Goal: Task Accomplishment & Management: Use online tool/utility

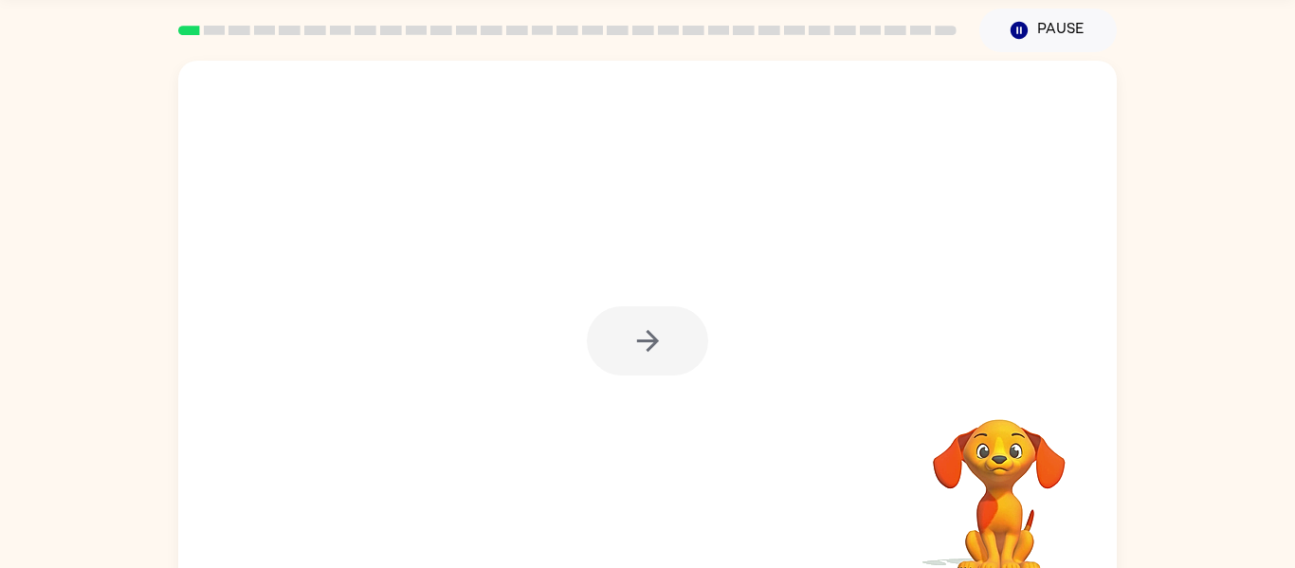
scroll to position [99, 0]
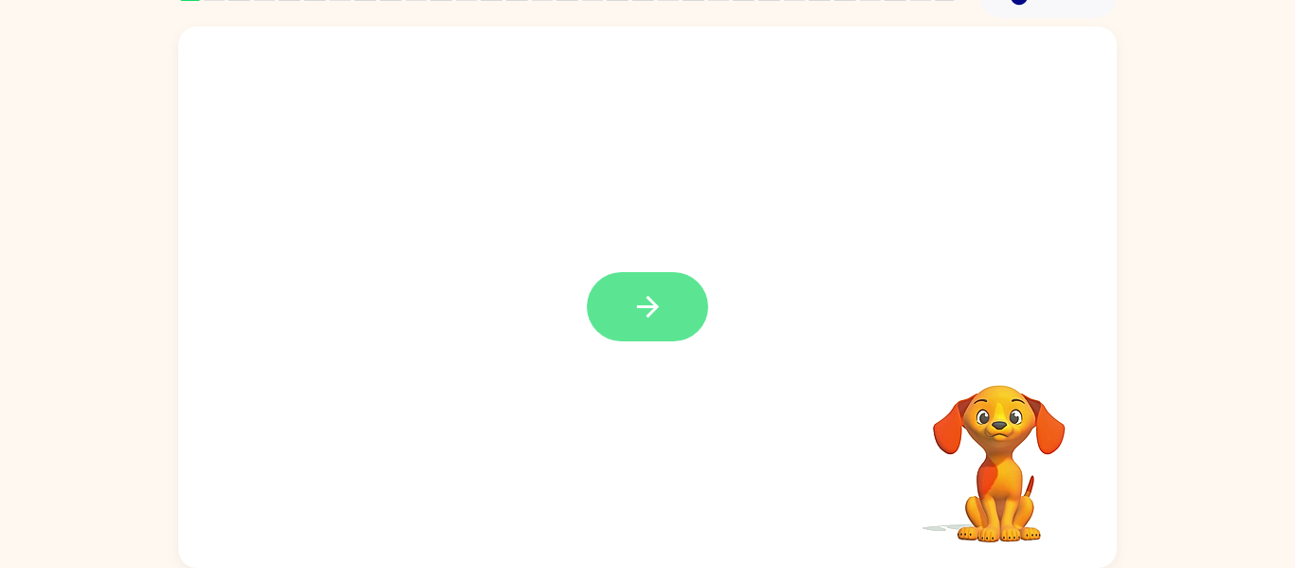
click at [659, 300] on icon "button" at bounding box center [647, 306] width 33 height 33
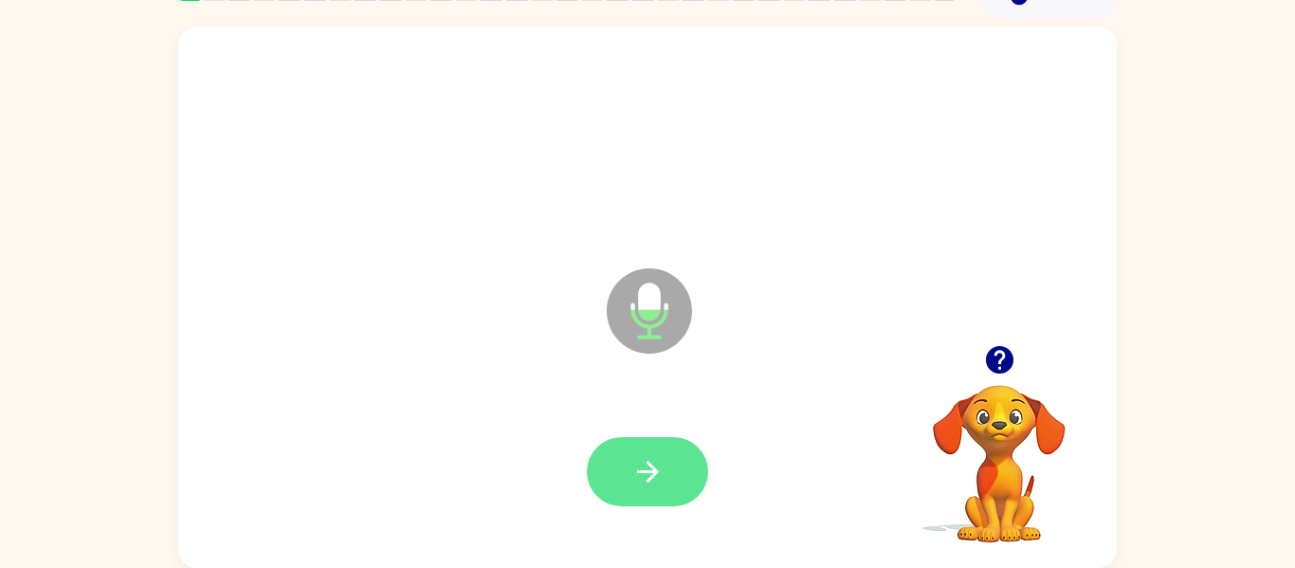
click at [679, 477] on button "button" at bounding box center [647, 471] width 121 height 69
click at [668, 445] on button "button" at bounding box center [647, 471] width 121 height 69
click at [654, 471] on icon "button" at bounding box center [647, 472] width 22 height 22
click at [648, 453] on button "button" at bounding box center [647, 471] width 121 height 69
click at [660, 467] on icon "button" at bounding box center [647, 471] width 33 height 33
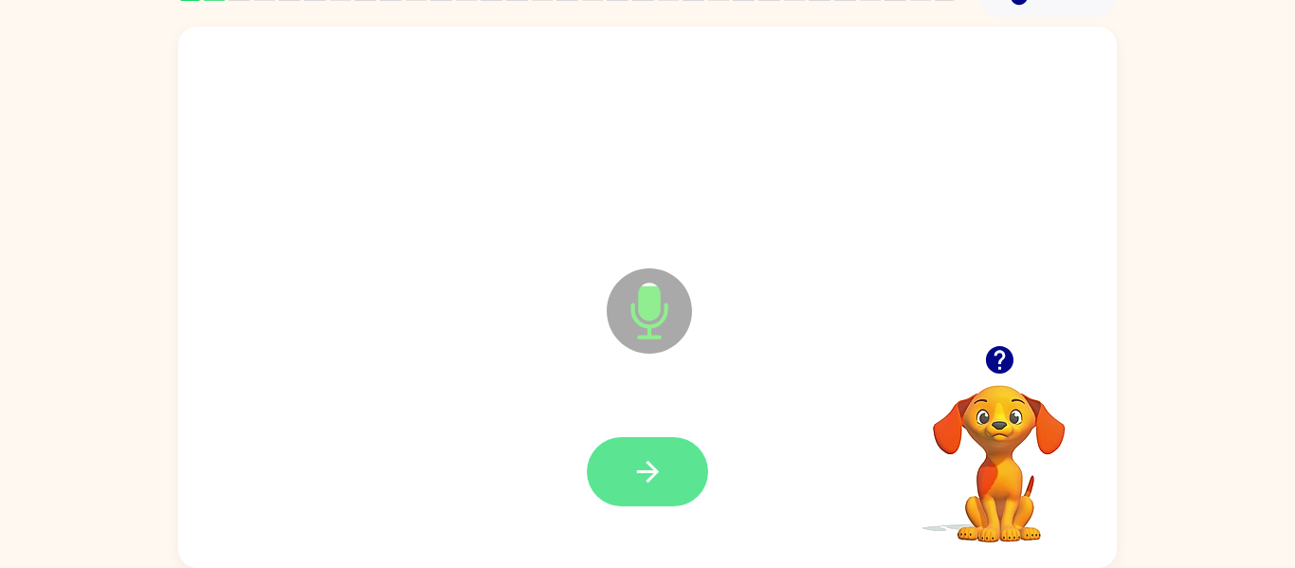
click at [664, 462] on icon "button" at bounding box center [647, 471] width 33 height 33
click at [659, 490] on button "button" at bounding box center [647, 471] width 121 height 69
click at [657, 472] on icon "button" at bounding box center [647, 472] width 22 height 22
click at [675, 464] on button "button" at bounding box center [647, 471] width 121 height 69
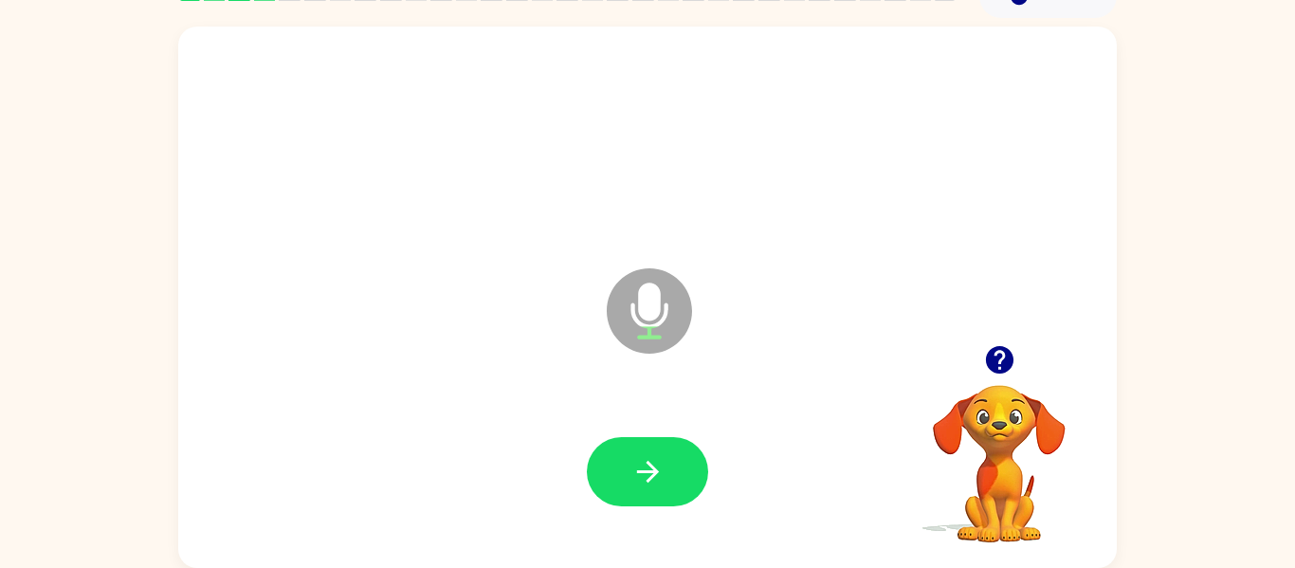
click at [998, 359] on icon "button" at bounding box center [998, 359] width 27 height 27
click at [667, 468] on button "button" at bounding box center [647, 471] width 121 height 69
click at [618, 474] on button "button" at bounding box center [647, 471] width 121 height 69
click at [679, 473] on button "button" at bounding box center [647, 471] width 121 height 69
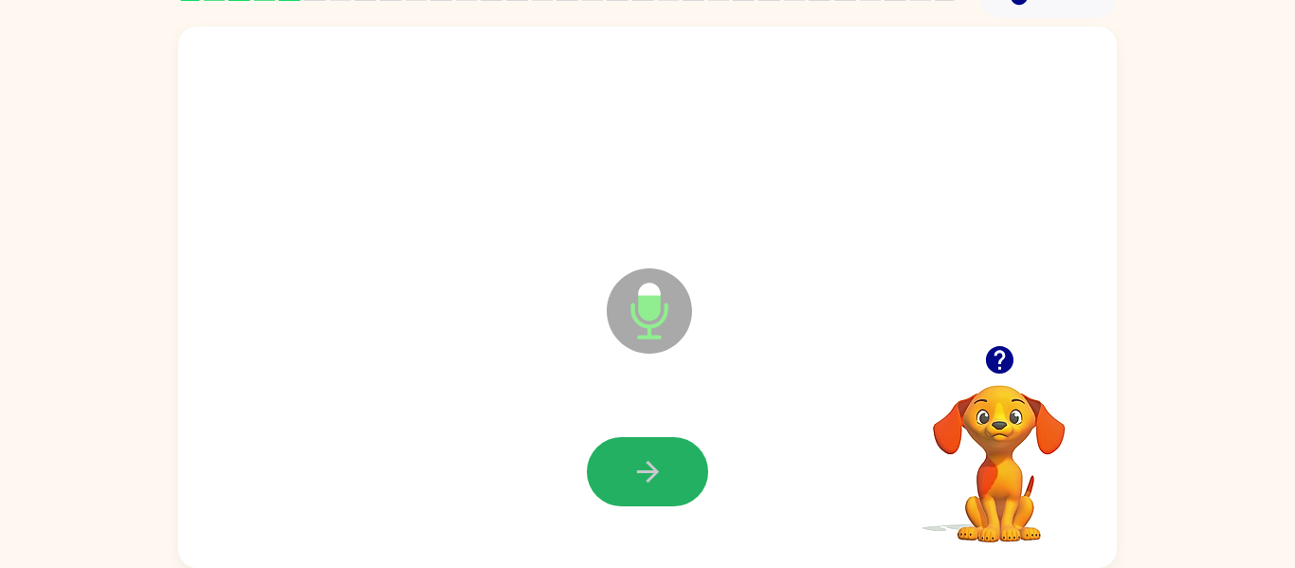
click at [679, 473] on button "button" at bounding box center [647, 471] width 121 height 69
click at [676, 473] on button "button" at bounding box center [647, 471] width 121 height 69
click at [680, 471] on button "button" at bounding box center [647, 471] width 121 height 69
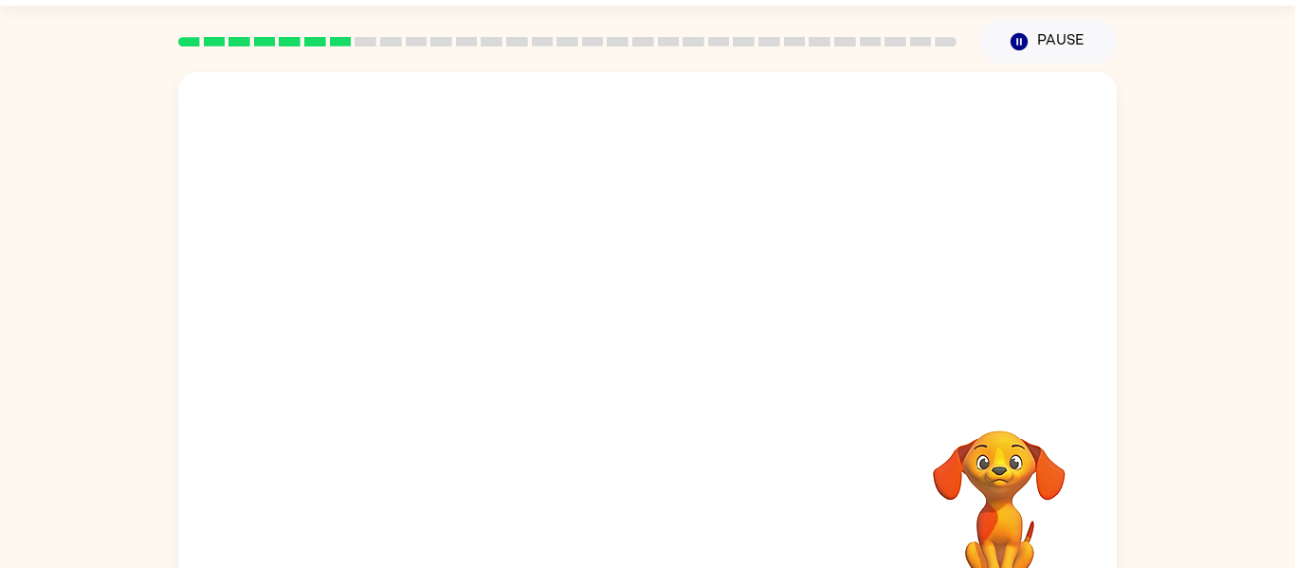
scroll to position [0, 0]
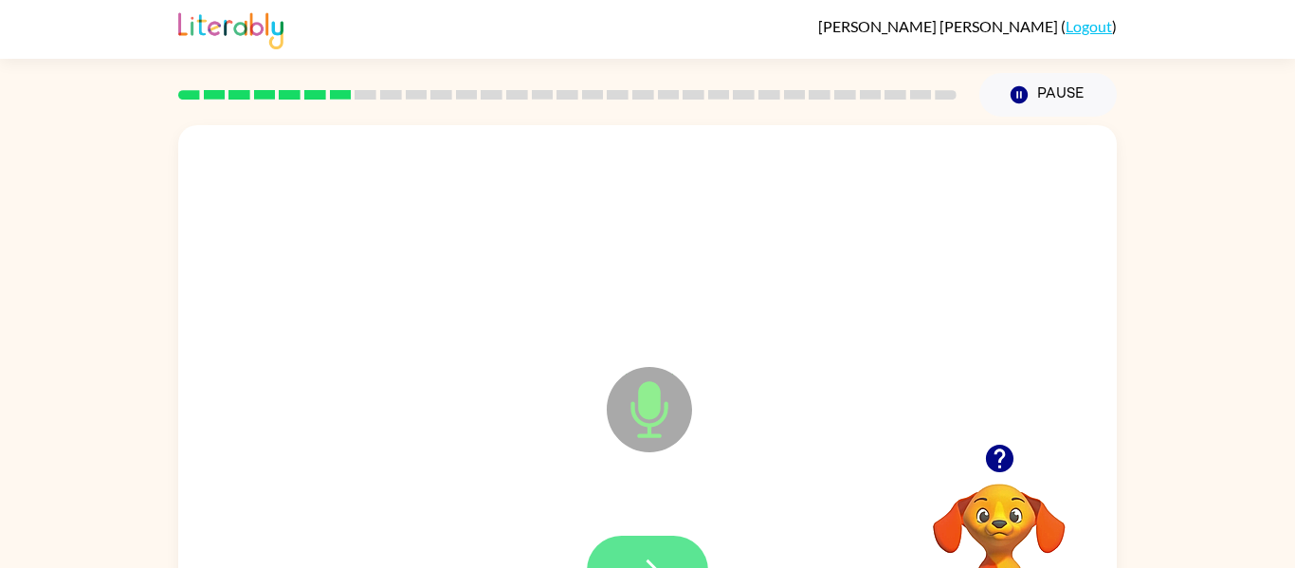
click at [665, 564] on button "button" at bounding box center [647, 570] width 121 height 69
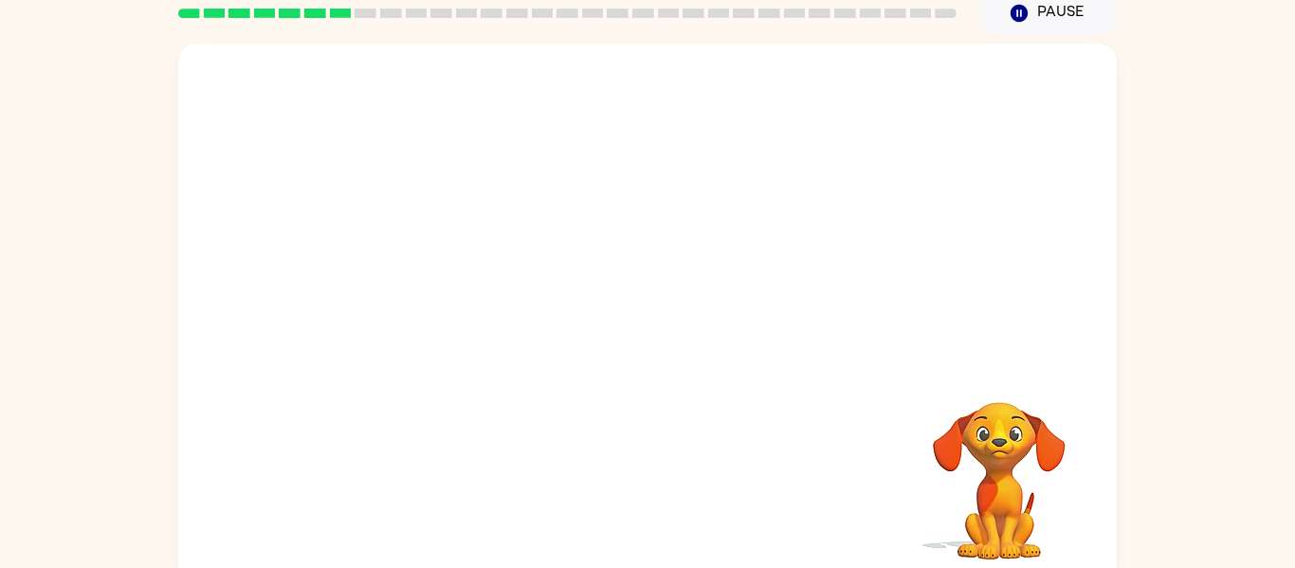
scroll to position [81, 0]
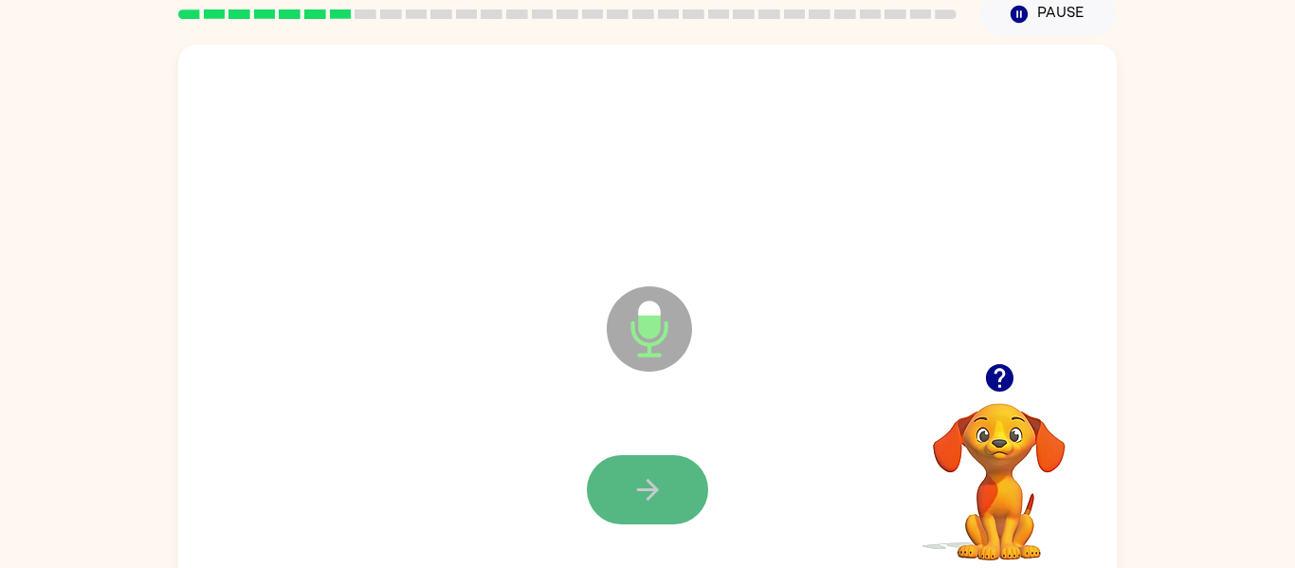
click at [670, 497] on button "button" at bounding box center [647, 489] width 121 height 69
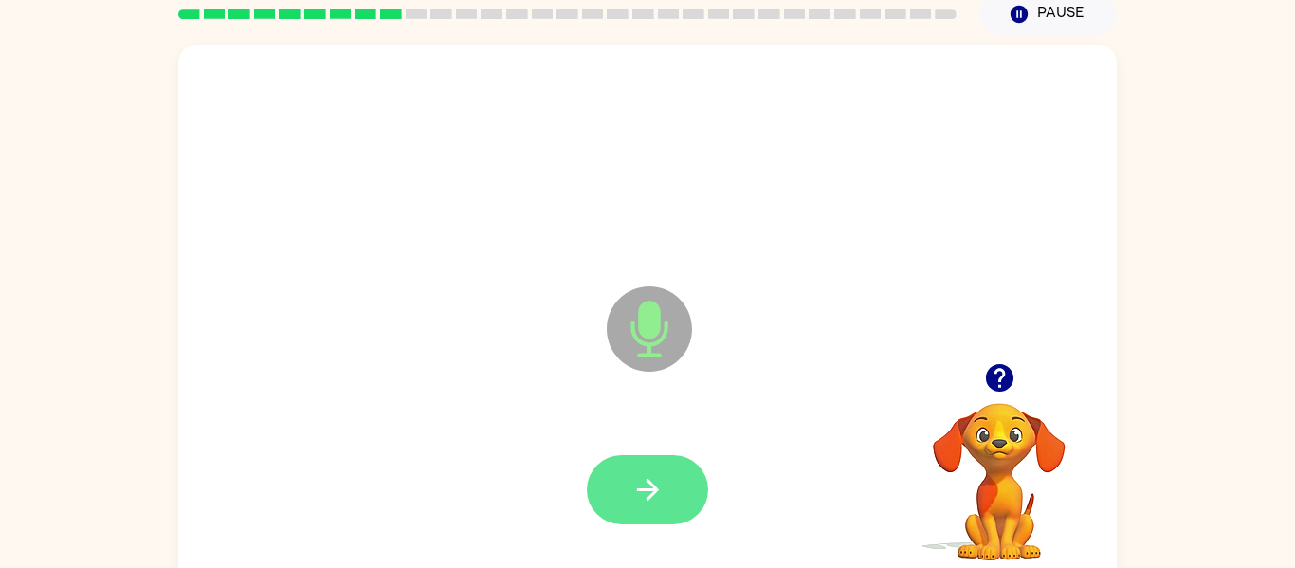
click at [672, 485] on button "button" at bounding box center [647, 489] width 121 height 69
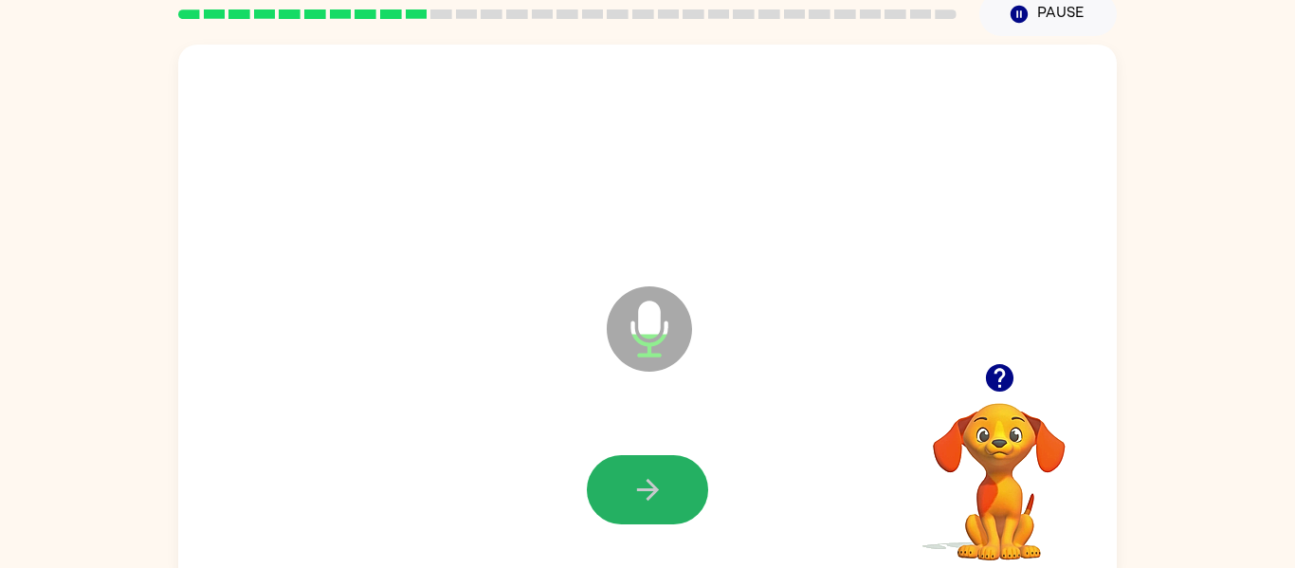
click at [674, 487] on button "button" at bounding box center [647, 489] width 121 height 69
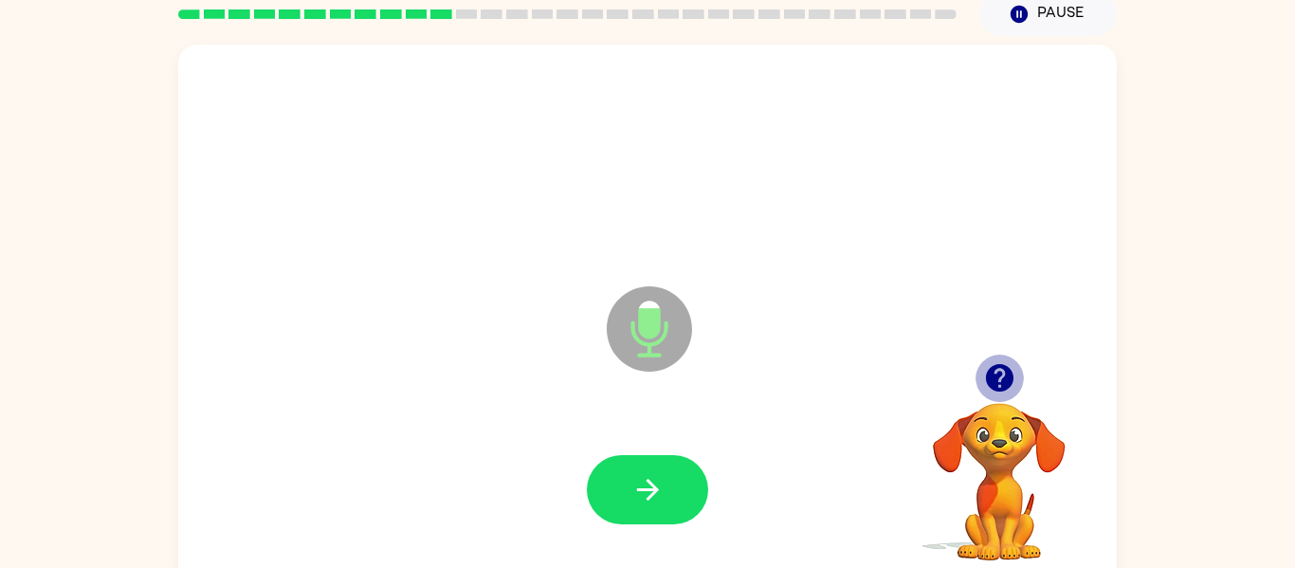
click at [994, 378] on icon "button" at bounding box center [998, 377] width 27 height 27
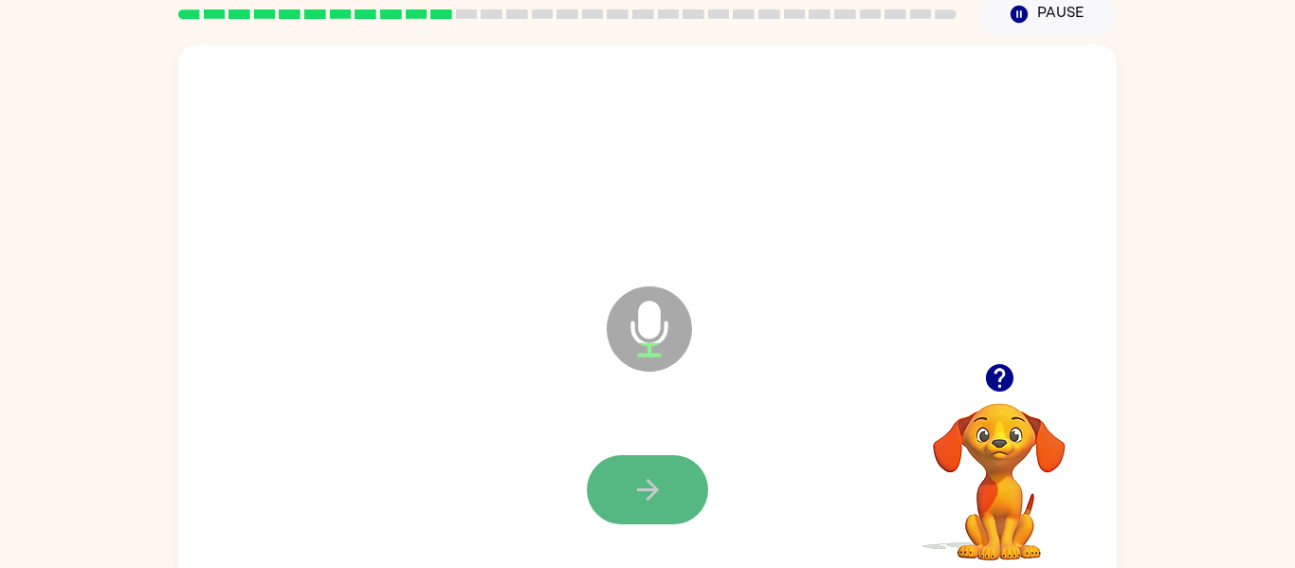
click at [655, 510] on button "button" at bounding box center [647, 489] width 121 height 69
click at [656, 504] on icon "button" at bounding box center [647, 489] width 33 height 33
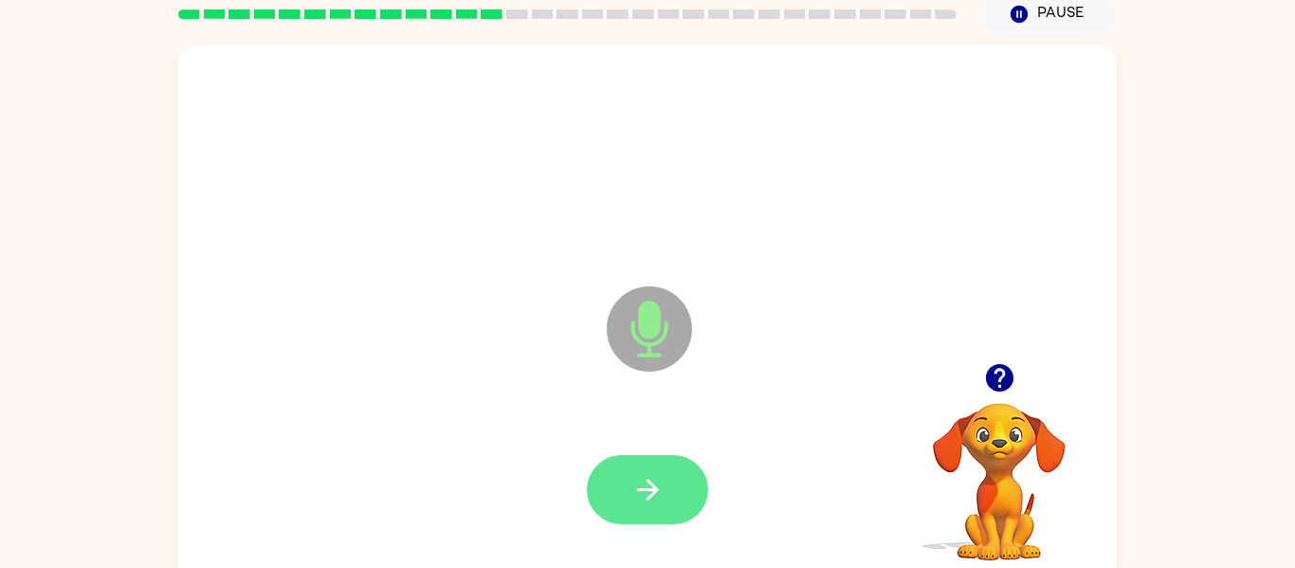
click at [652, 496] on icon "button" at bounding box center [647, 490] width 22 height 22
click at [685, 497] on button "button" at bounding box center [647, 489] width 121 height 69
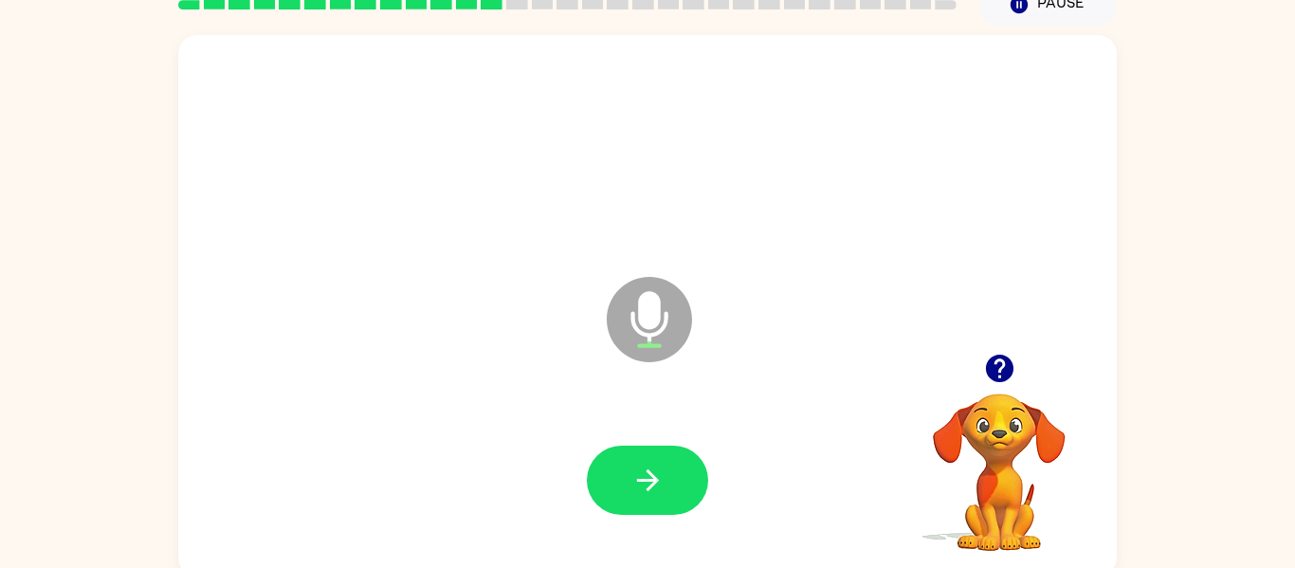
scroll to position [95, 0]
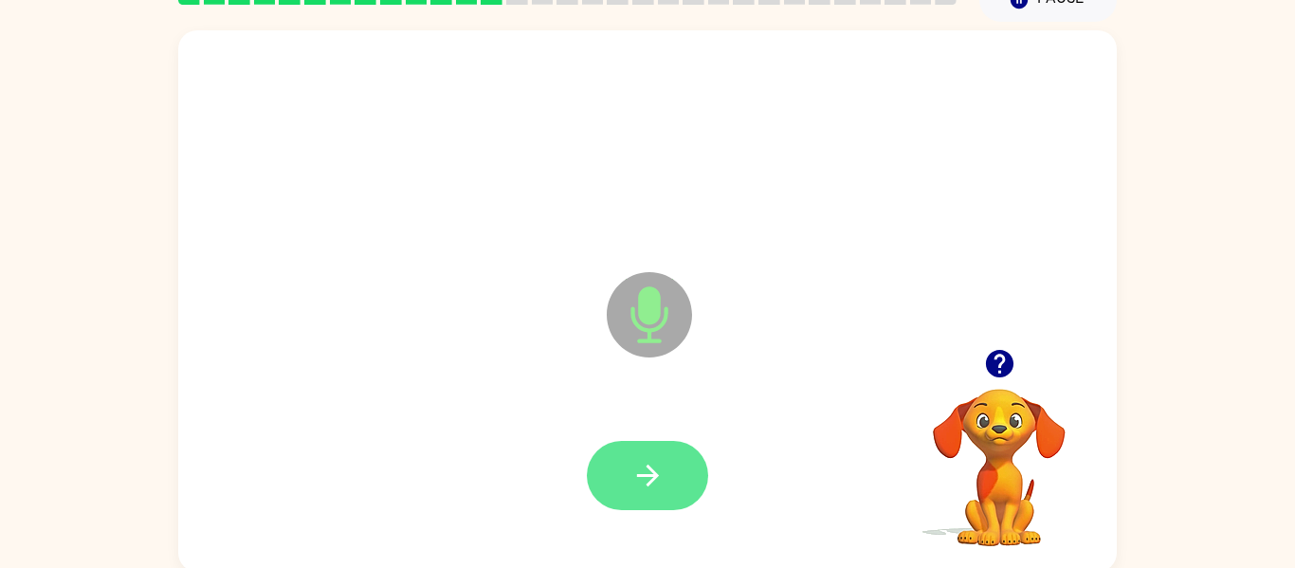
click at [684, 481] on button "button" at bounding box center [647, 475] width 121 height 69
click at [661, 469] on icon "button" at bounding box center [647, 475] width 33 height 33
click at [644, 483] on icon "button" at bounding box center [647, 475] width 33 height 33
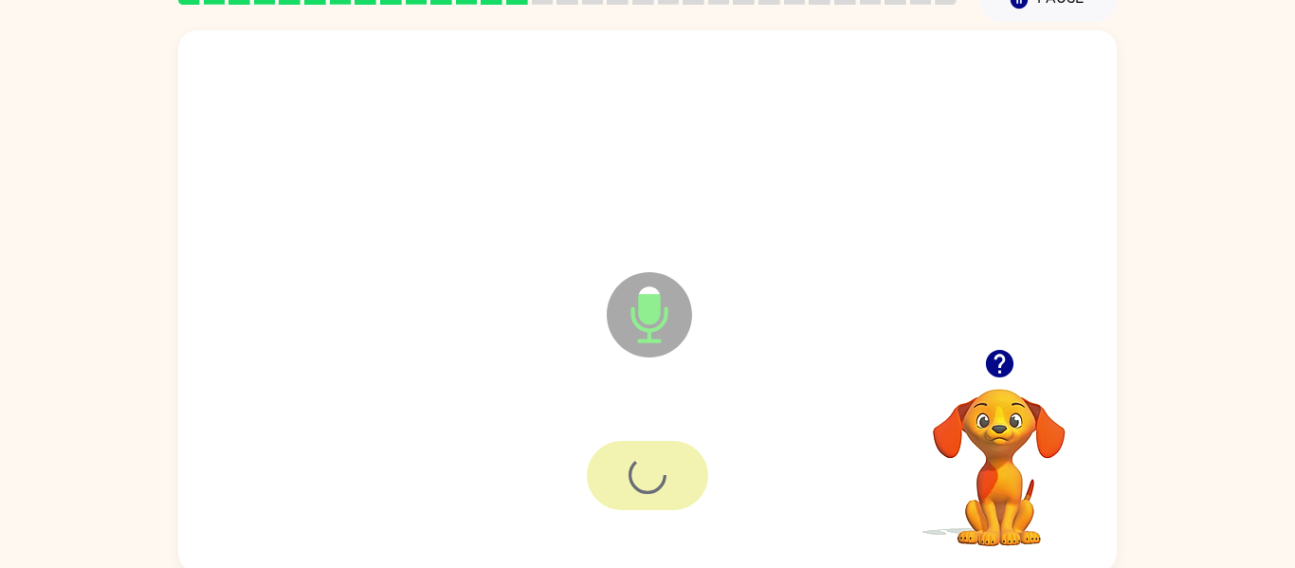
click at [669, 477] on div at bounding box center [647, 475] width 121 height 69
click at [664, 473] on icon "button" at bounding box center [647, 475] width 33 height 33
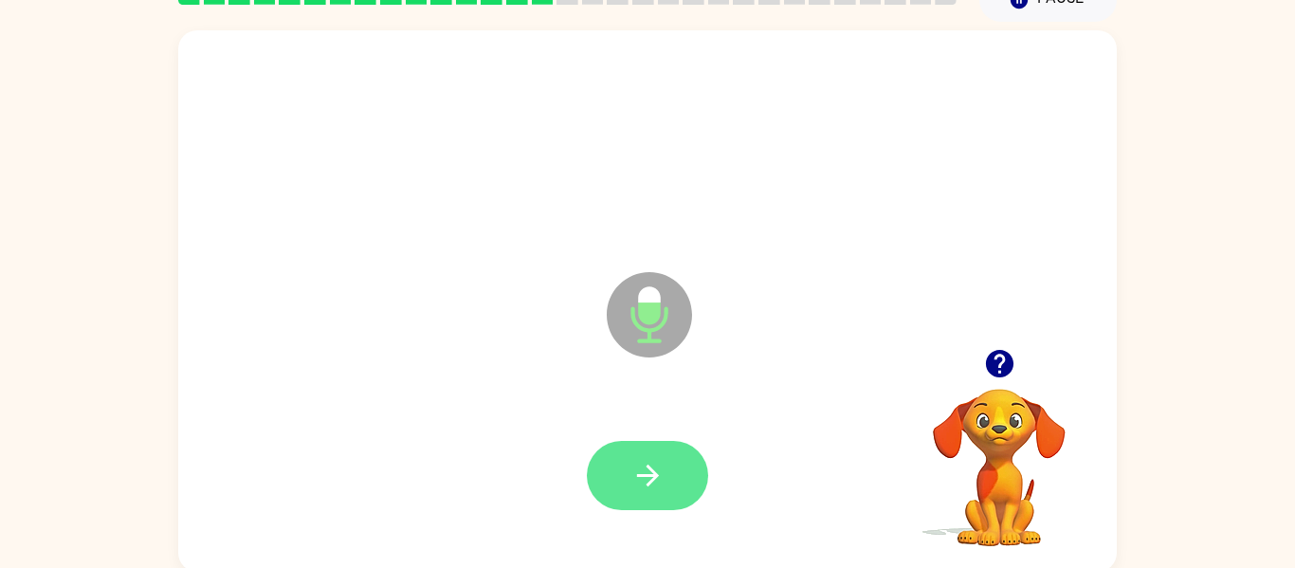
click at [646, 467] on icon "button" at bounding box center [647, 475] width 33 height 33
click at [677, 441] on div at bounding box center [647, 475] width 121 height 69
click at [683, 474] on button "button" at bounding box center [647, 475] width 121 height 69
click at [656, 467] on icon "button" at bounding box center [647, 475] width 33 height 33
click at [663, 485] on icon "button" at bounding box center [647, 475] width 33 height 33
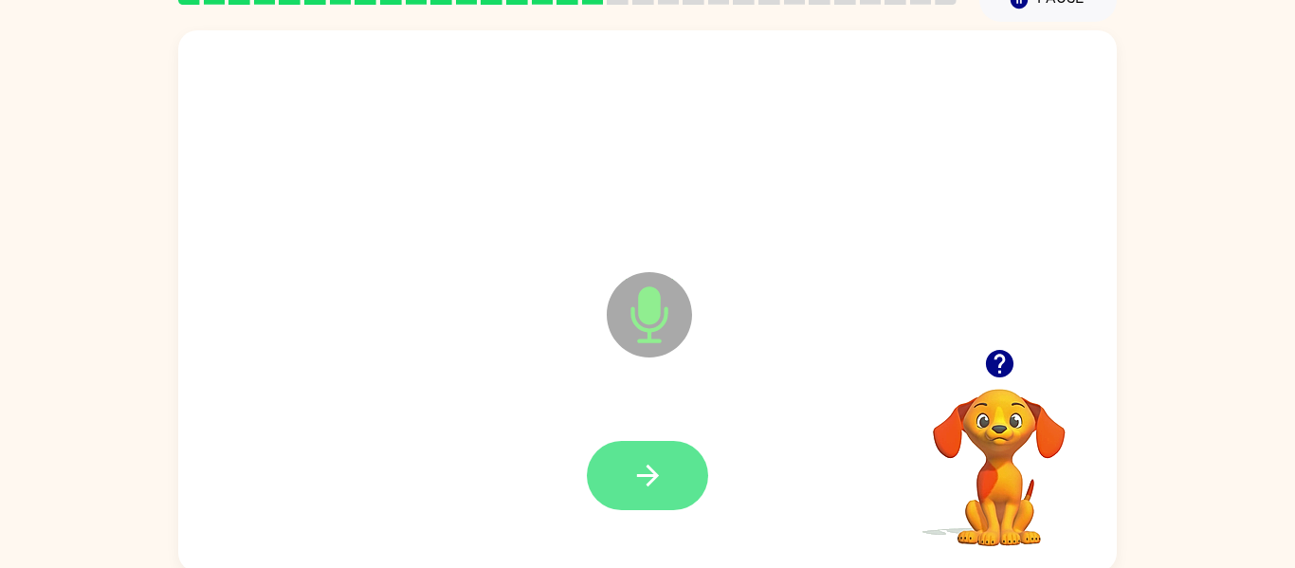
click at [659, 442] on button "button" at bounding box center [647, 475] width 121 height 69
click at [651, 483] on div at bounding box center [647, 475] width 121 height 69
click at [668, 461] on button "button" at bounding box center [647, 475] width 121 height 69
click at [643, 485] on icon "button" at bounding box center [647, 475] width 33 height 33
click at [656, 467] on icon "button" at bounding box center [647, 475] width 33 height 33
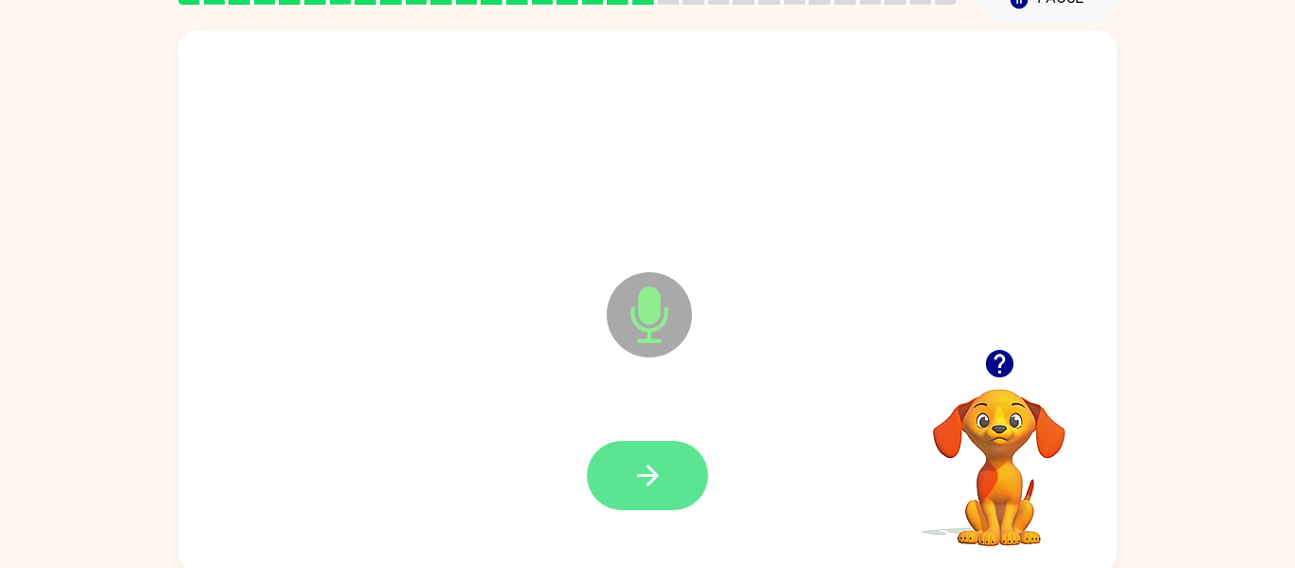
click at [667, 480] on button "button" at bounding box center [647, 475] width 121 height 69
click at [678, 465] on button "button" at bounding box center [647, 475] width 121 height 69
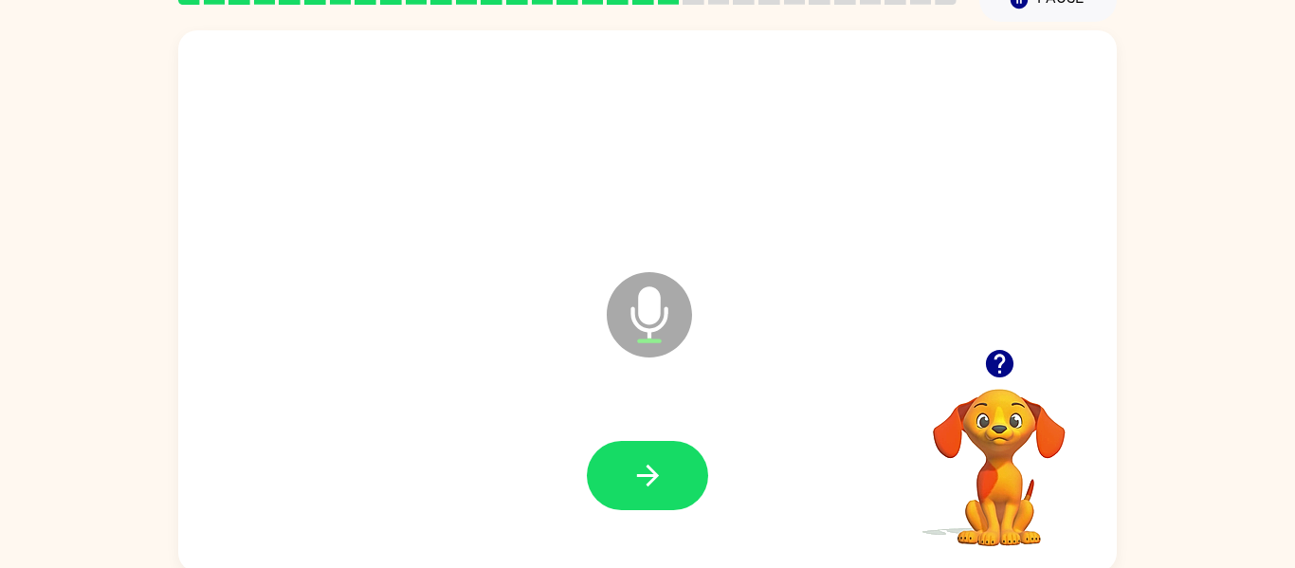
click at [1005, 389] on video "Your browser must support playing .mp4 files to use Literably. Please try using…" at bounding box center [1000, 454] width 190 height 190
click at [1023, 350] on div at bounding box center [1000, 363] width 190 height 48
click at [996, 363] on icon "button" at bounding box center [998, 363] width 27 height 27
click at [1024, 364] on video "Your browser must support playing .mp4 files to use Literably. Please try using…" at bounding box center [1000, 454] width 190 height 190
click at [1005, 361] on video "Your browser must support playing .mp4 files to use Literably. Please try using…" at bounding box center [1000, 454] width 190 height 190
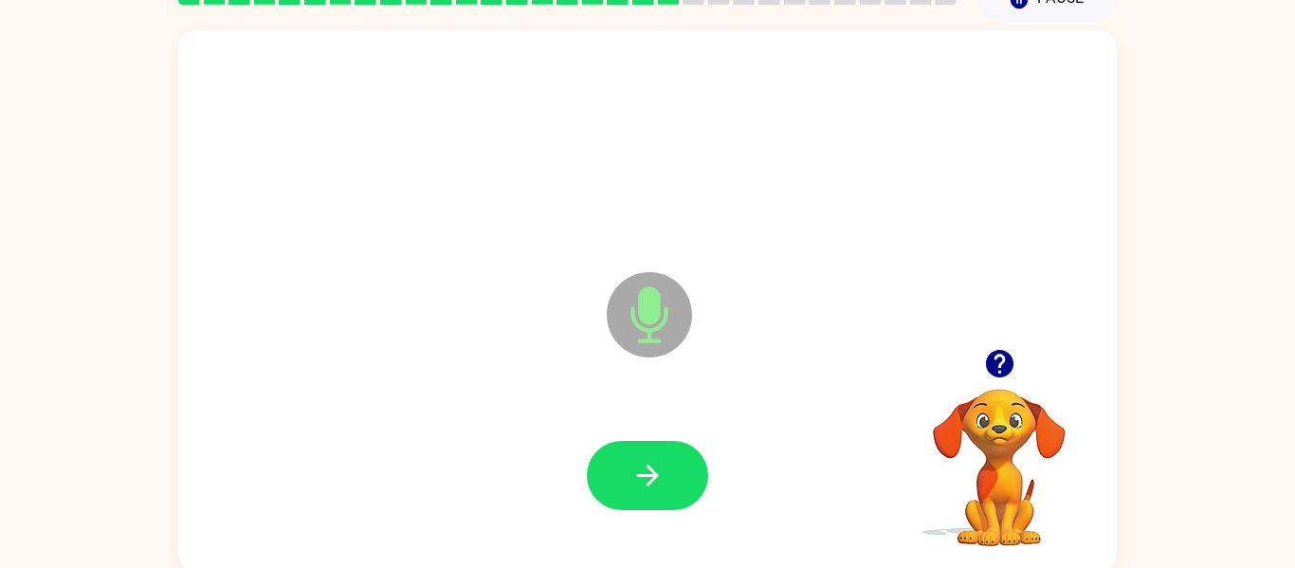
scroll to position [99, 0]
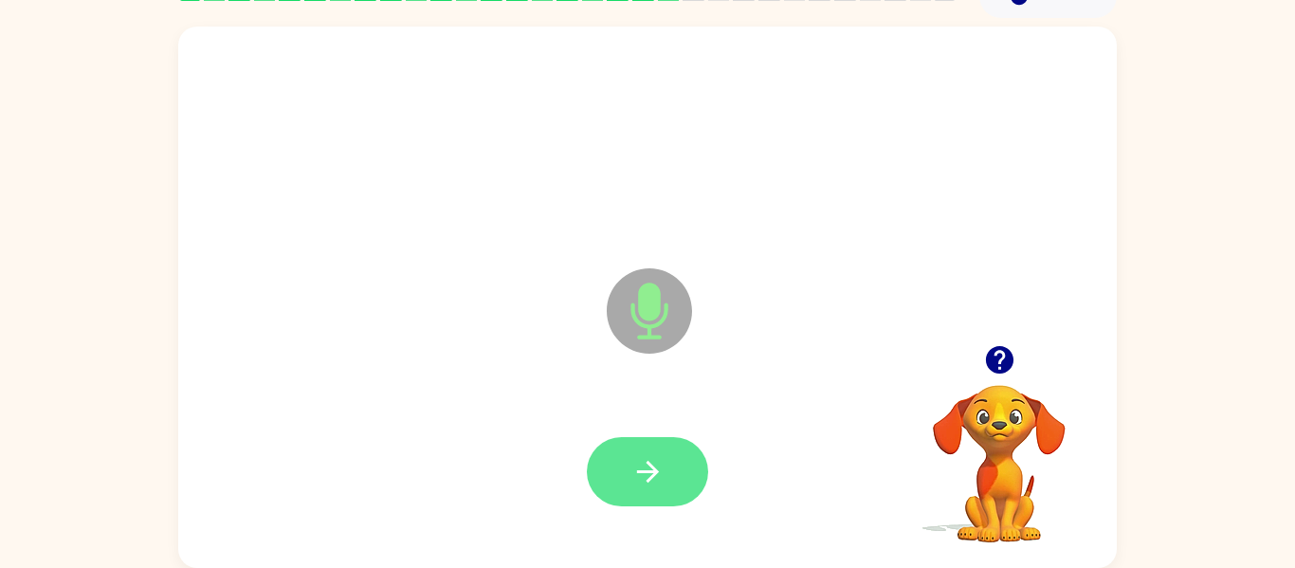
click at [642, 465] on icon "button" at bounding box center [647, 471] width 33 height 33
click at [656, 473] on icon "button" at bounding box center [647, 472] width 22 height 22
click at [658, 471] on icon "button" at bounding box center [647, 472] width 22 height 22
click at [659, 491] on button "button" at bounding box center [647, 471] width 121 height 69
click at [630, 459] on button "button" at bounding box center [647, 471] width 121 height 69
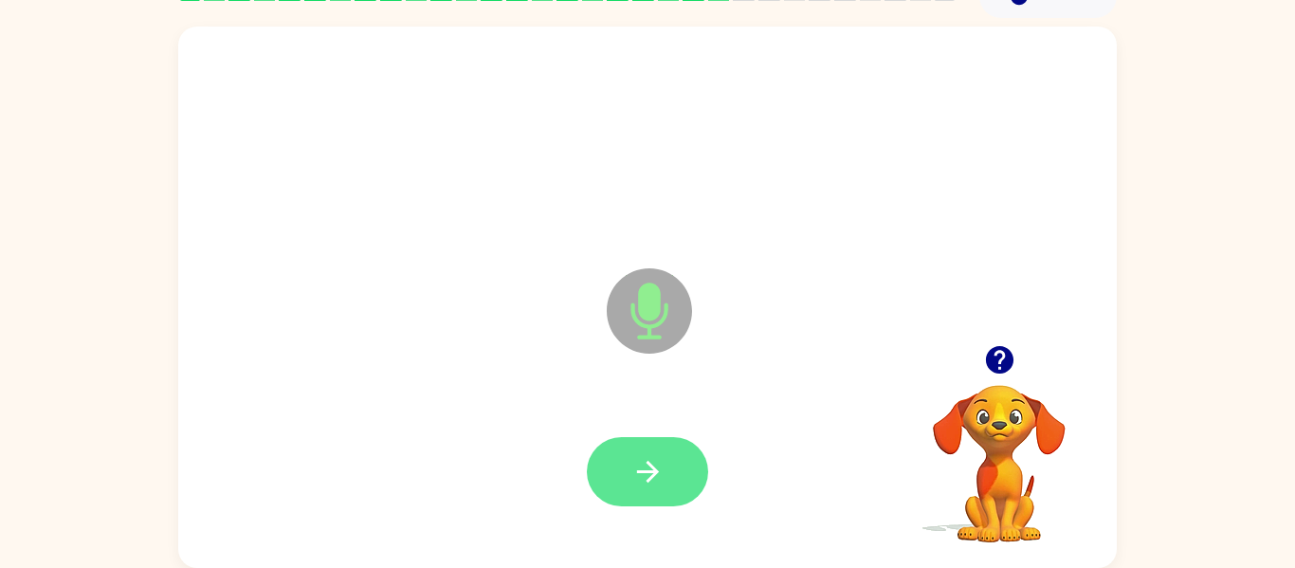
click at [638, 477] on icon "button" at bounding box center [647, 471] width 33 height 33
click at [661, 450] on button "button" at bounding box center [647, 471] width 121 height 69
click at [625, 471] on button "button" at bounding box center [647, 471] width 121 height 69
click at [666, 448] on button "button" at bounding box center [647, 471] width 121 height 69
click at [664, 449] on button "button" at bounding box center [647, 471] width 121 height 69
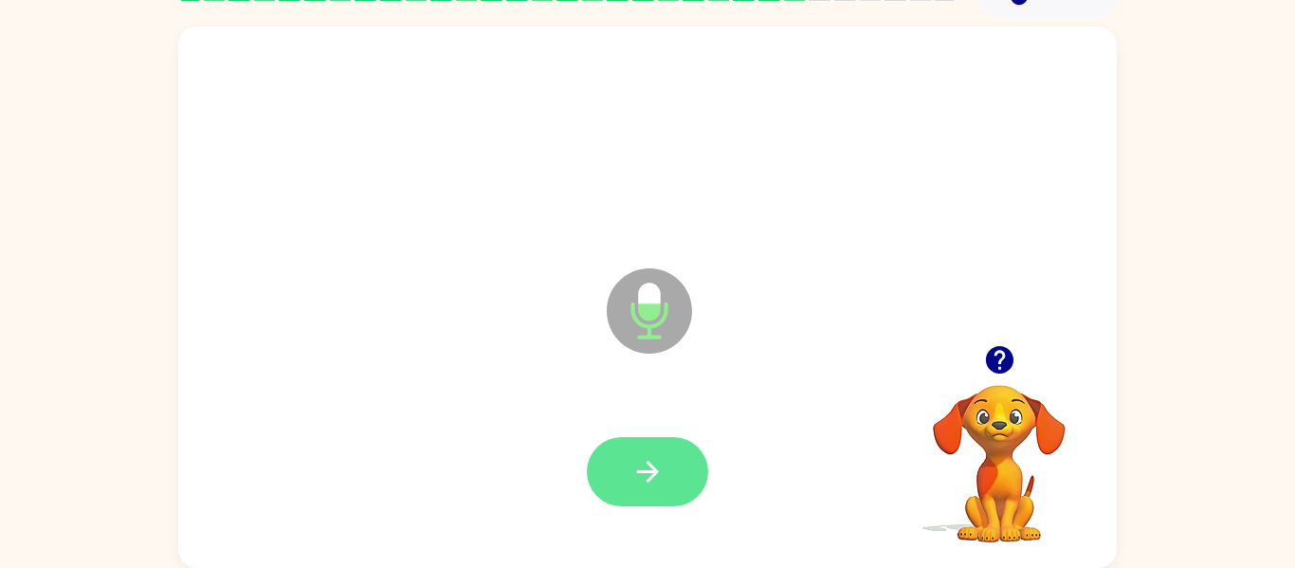
click at [660, 459] on icon "button" at bounding box center [647, 471] width 33 height 33
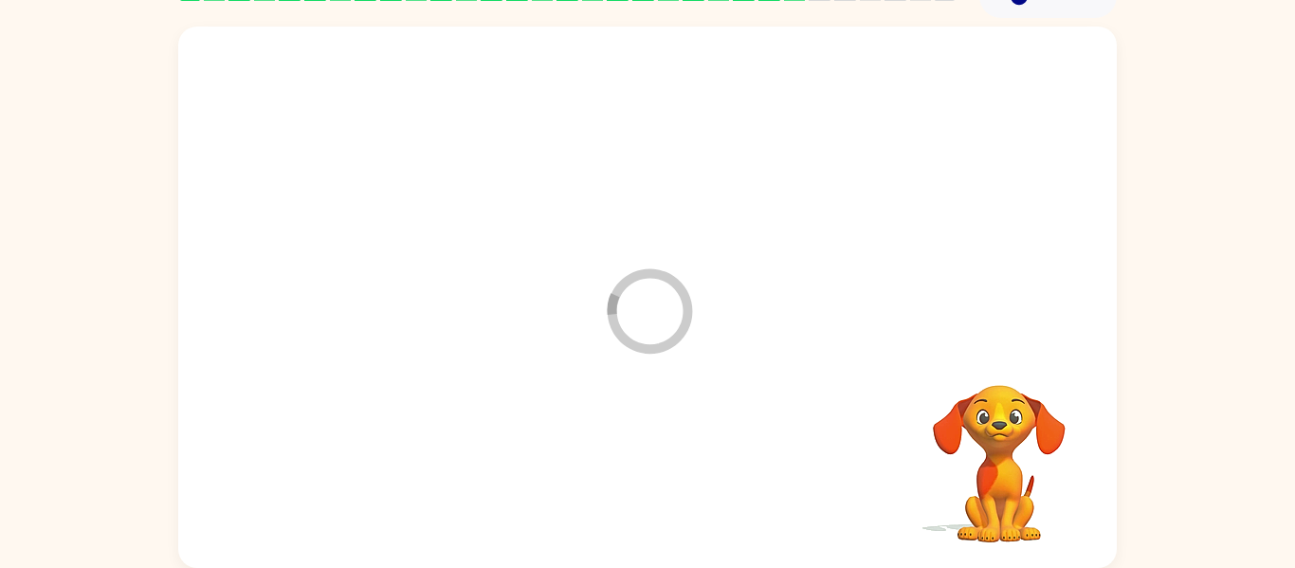
click at [655, 467] on div at bounding box center [647, 472] width 901 height 156
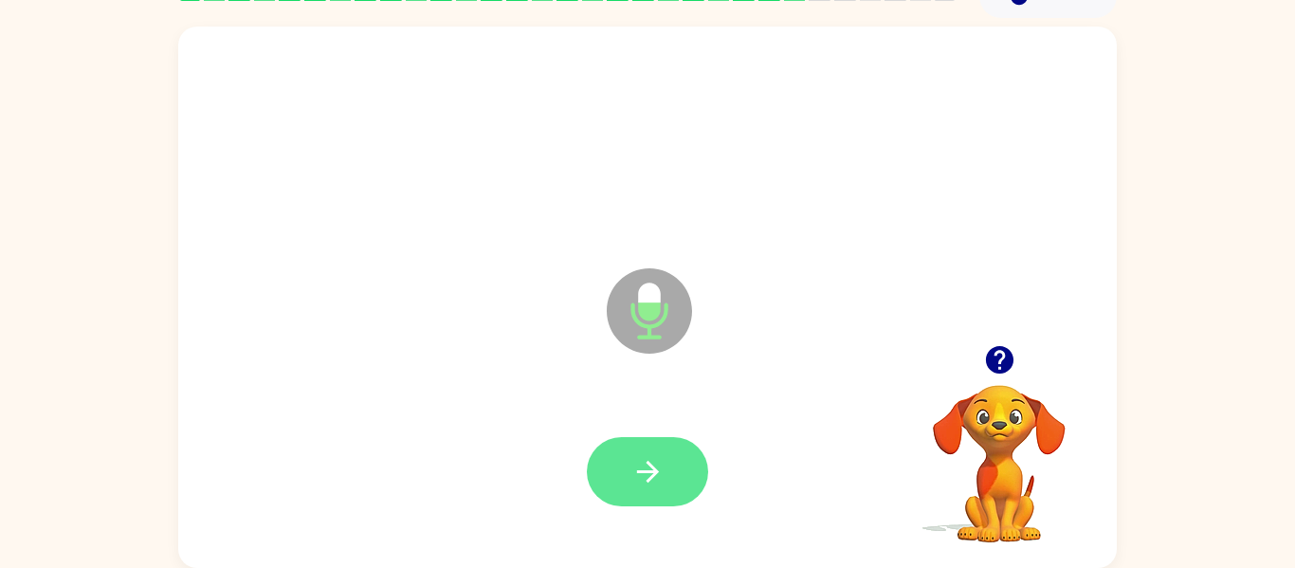
click at [612, 503] on button "button" at bounding box center [647, 471] width 121 height 69
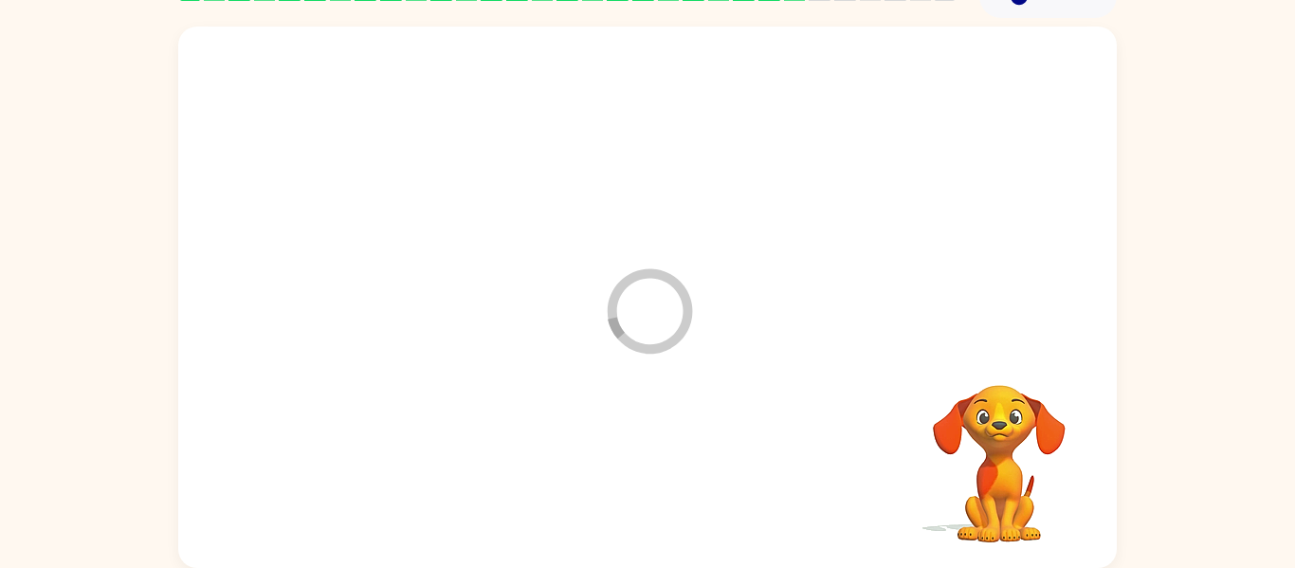
click at [652, 467] on div at bounding box center [647, 472] width 901 height 156
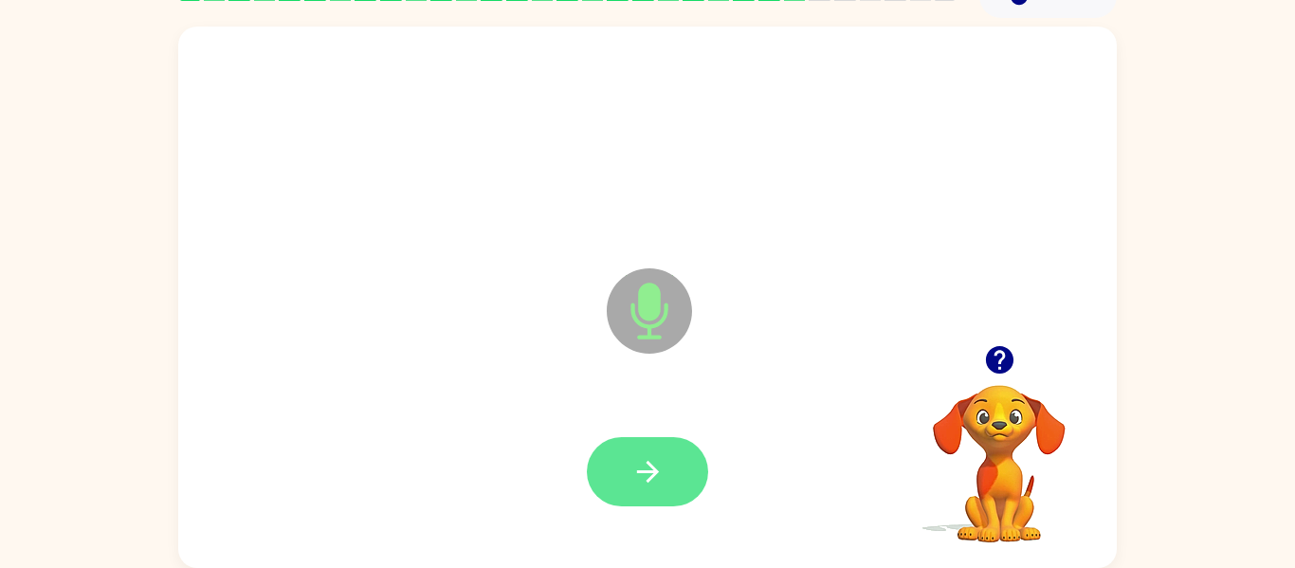
click at [673, 473] on button "button" at bounding box center [647, 471] width 121 height 69
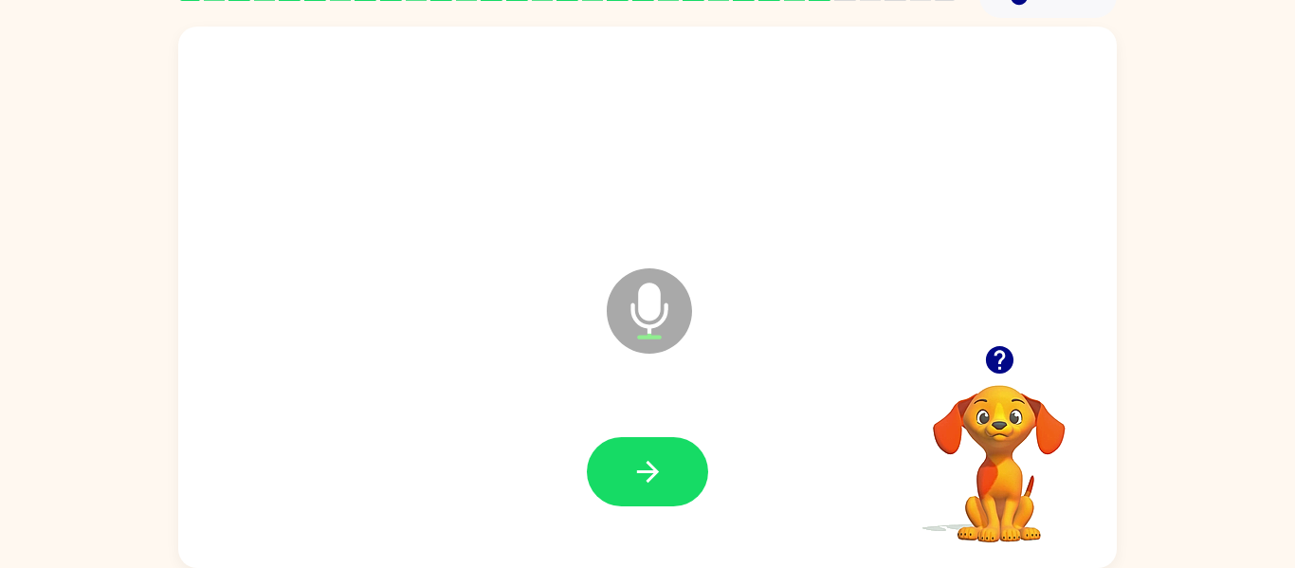
click at [646, 468] on icon "button" at bounding box center [647, 471] width 33 height 33
click at [655, 462] on div at bounding box center [647, 471] width 121 height 69
click at [1001, 355] on icon "button" at bounding box center [998, 359] width 27 height 27
click at [1020, 357] on video "Your browser must support playing .mp4 files to use Literably. Please try using…" at bounding box center [1000, 451] width 190 height 190
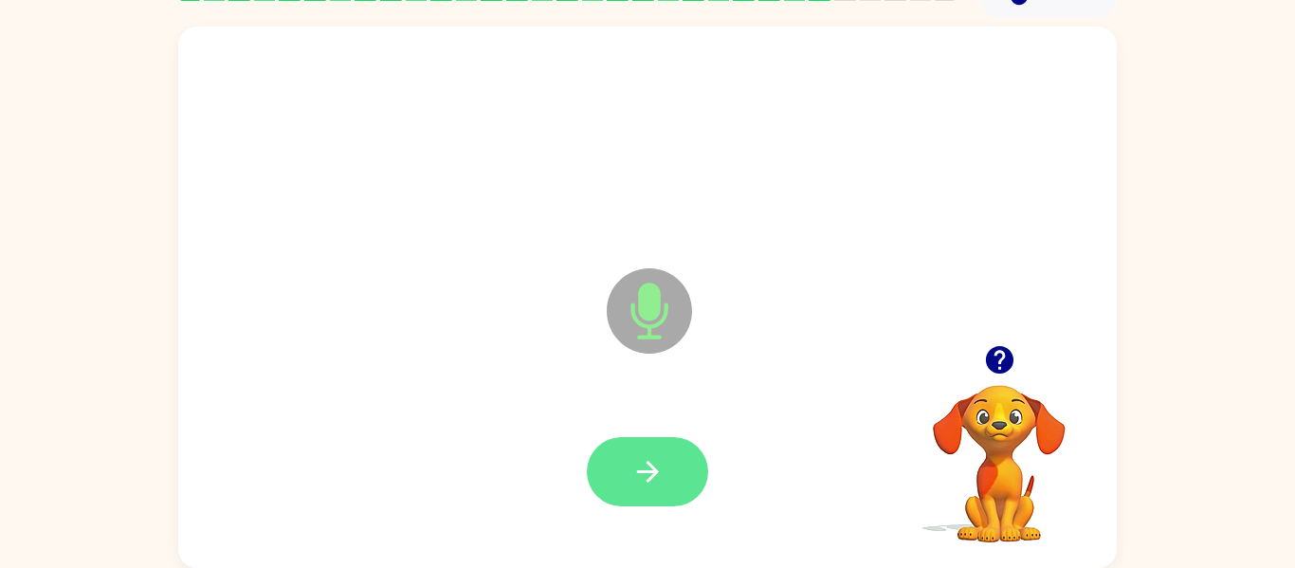
click at [672, 471] on button "button" at bounding box center [647, 471] width 121 height 69
click at [646, 455] on icon "button" at bounding box center [647, 471] width 33 height 33
click at [702, 462] on button "button" at bounding box center [647, 471] width 121 height 69
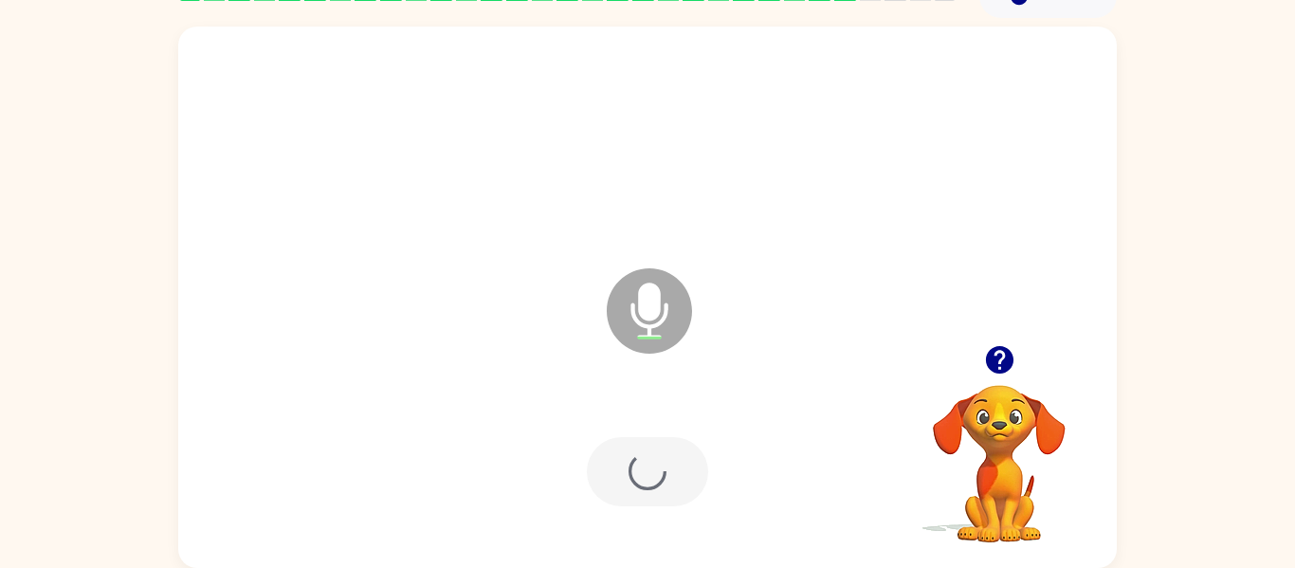
click at [674, 460] on div at bounding box center [647, 471] width 121 height 69
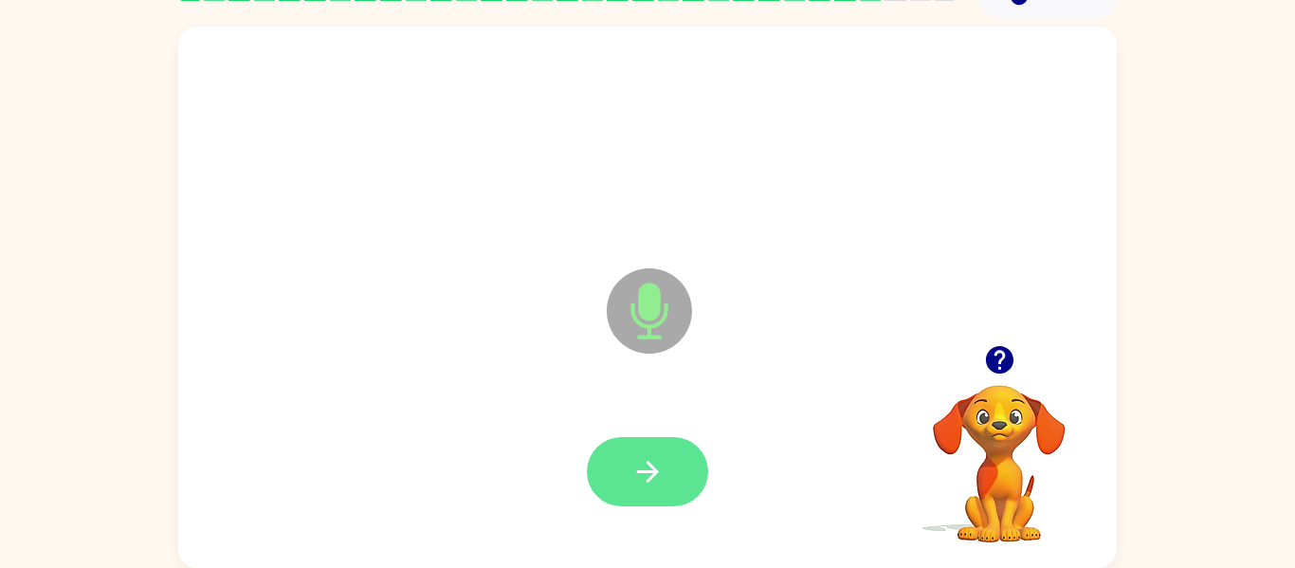
click at [628, 441] on button "button" at bounding box center [647, 471] width 121 height 69
click at [624, 474] on button "button" at bounding box center [647, 471] width 121 height 69
click at [672, 493] on button "button" at bounding box center [647, 471] width 121 height 69
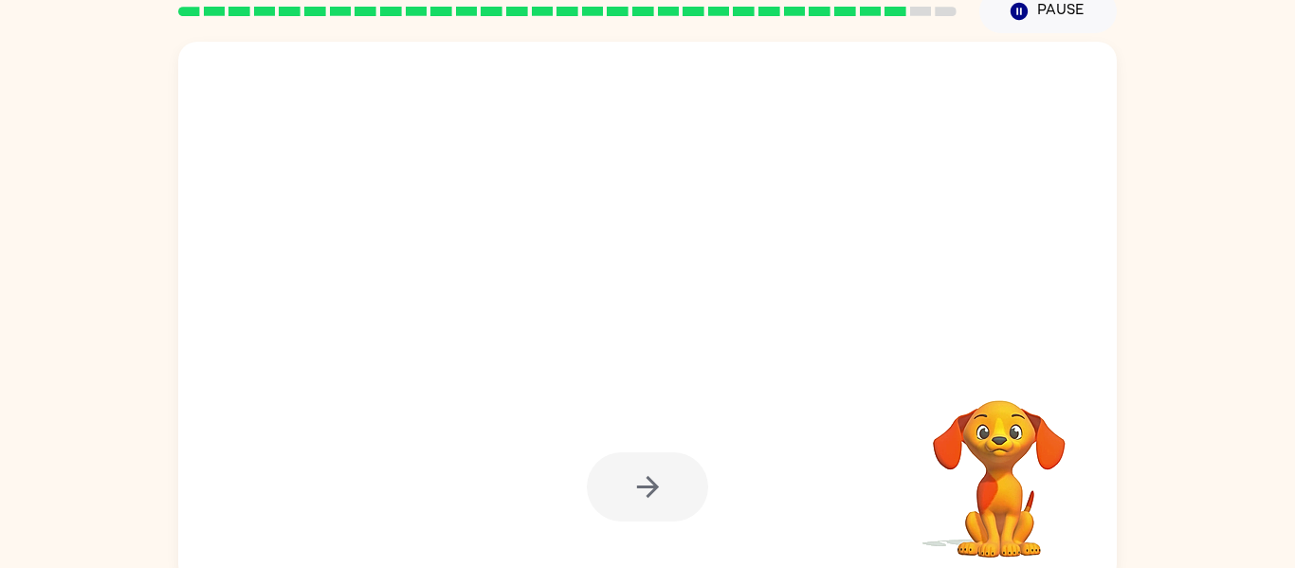
scroll to position [81, 0]
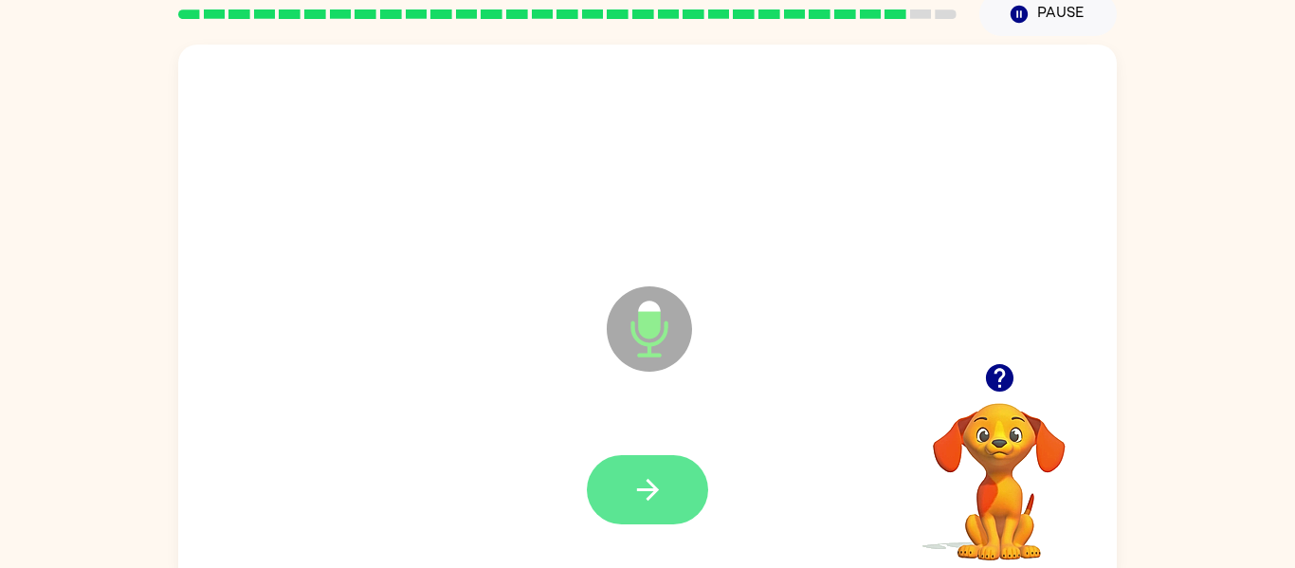
click at [638, 462] on button "button" at bounding box center [647, 489] width 121 height 69
click at [671, 489] on button "button" at bounding box center [647, 489] width 121 height 69
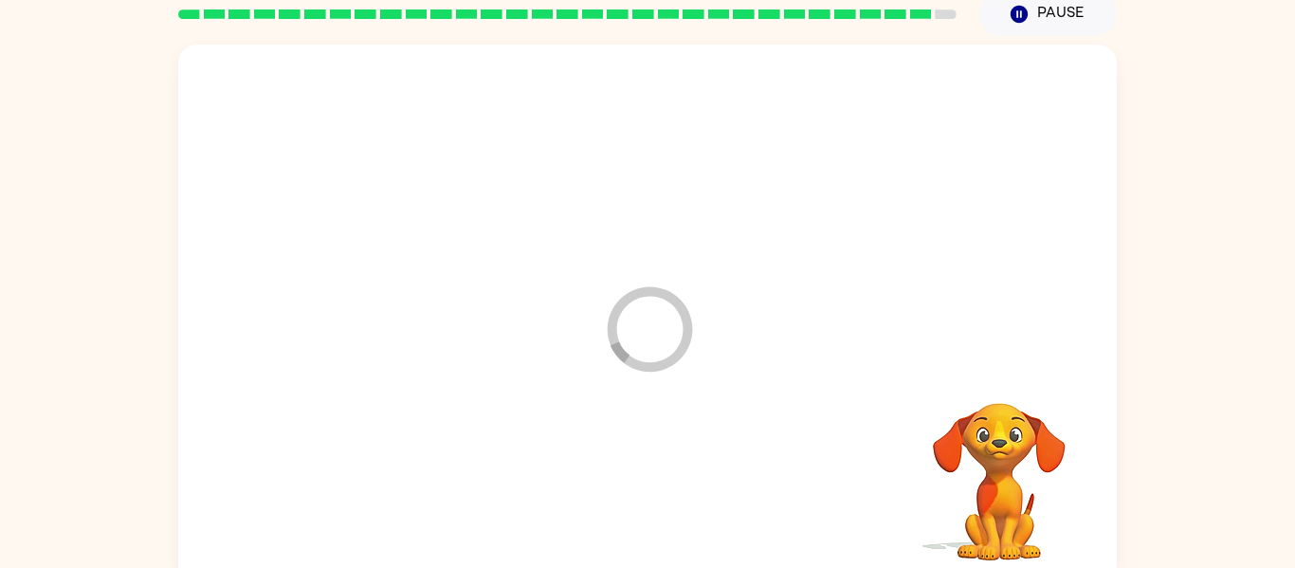
click at [664, 486] on div at bounding box center [647, 490] width 901 height 156
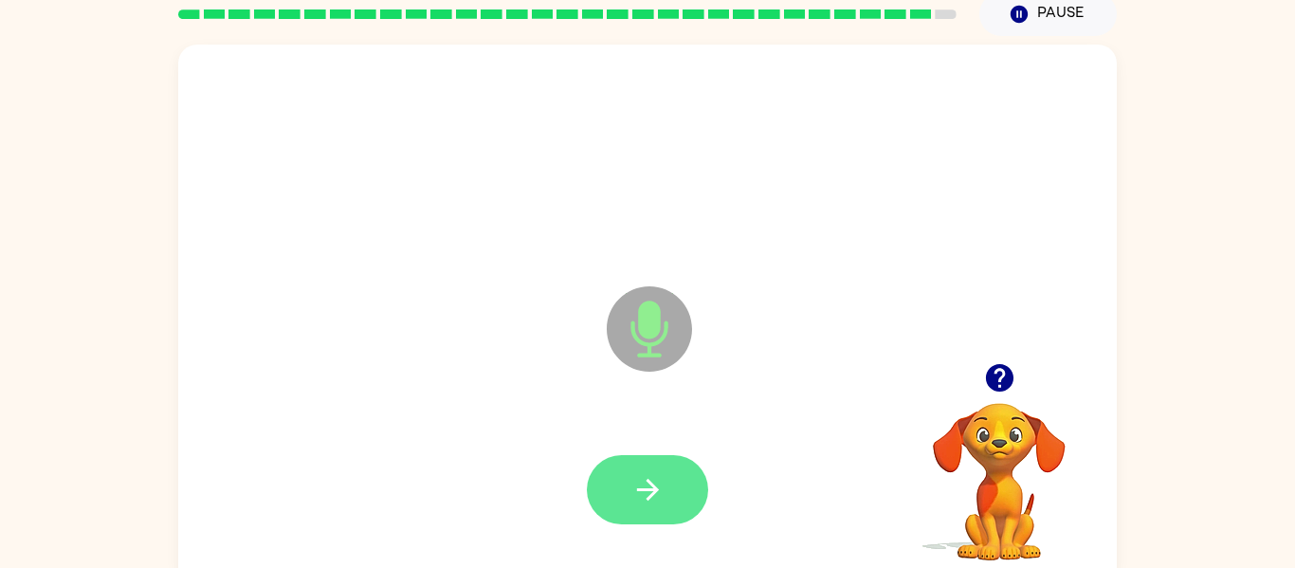
click at [645, 475] on icon "button" at bounding box center [647, 489] width 33 height 33
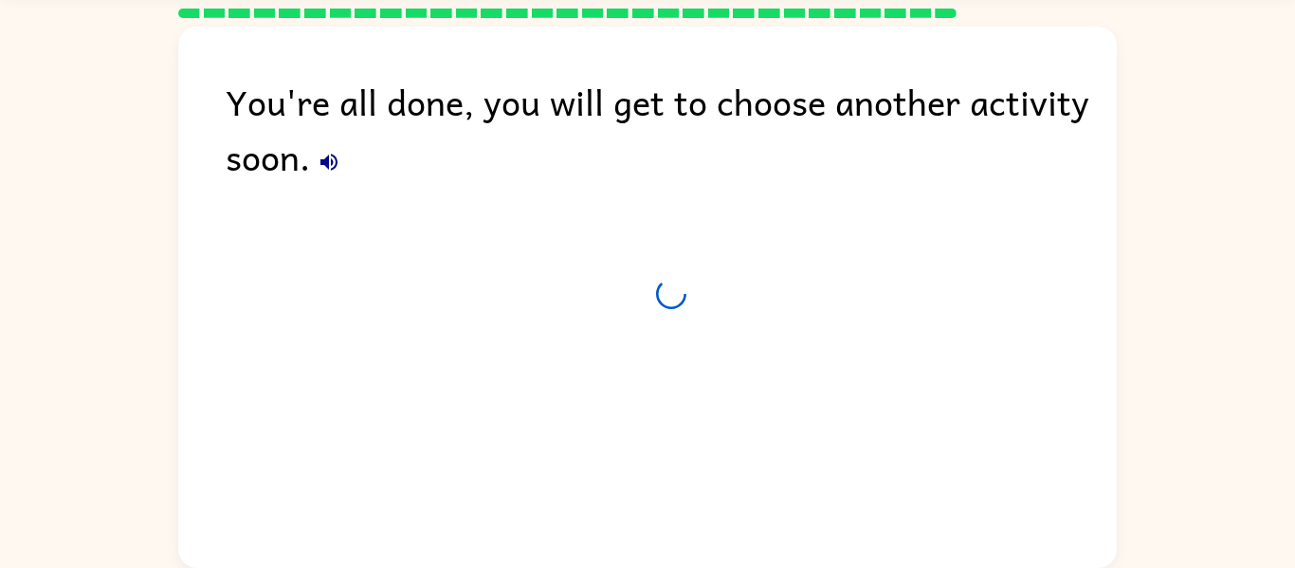
scroll to position [64, 0]
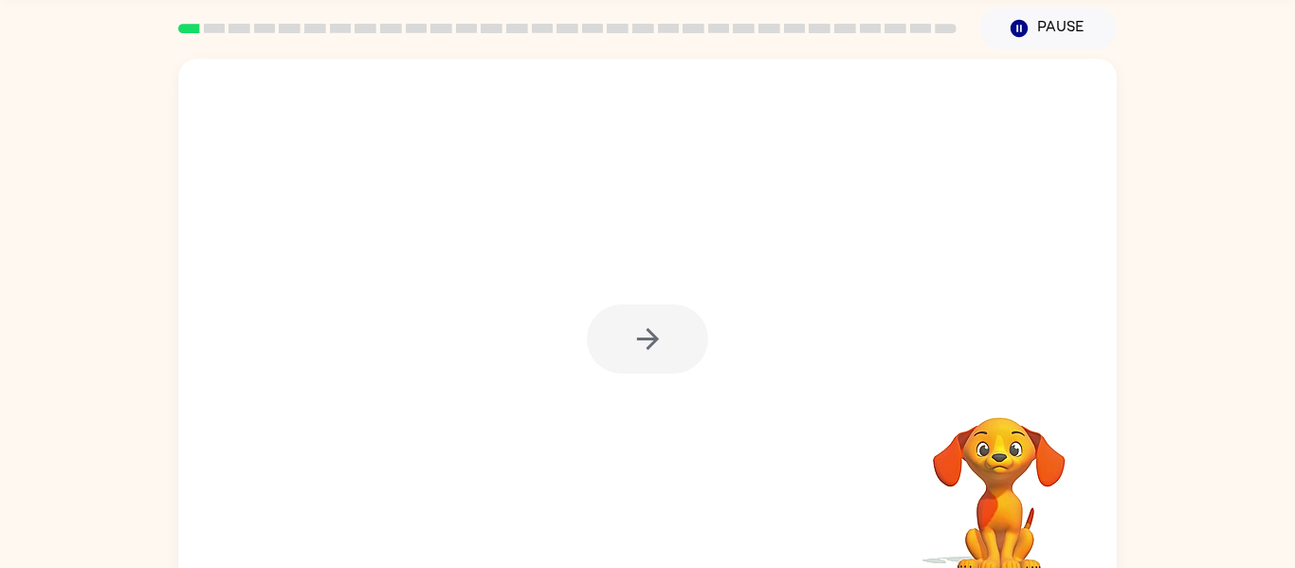
scroll to position [67, 0]
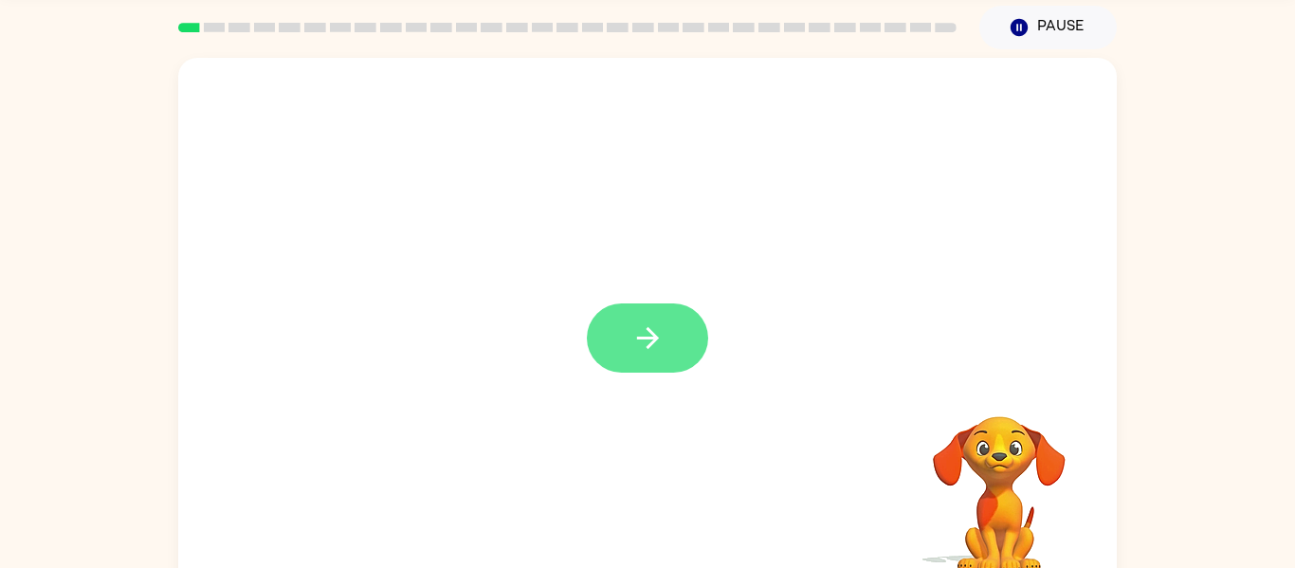
click at [676, 335] on button "button" at bounding box center [647, 337] width 121 height 69
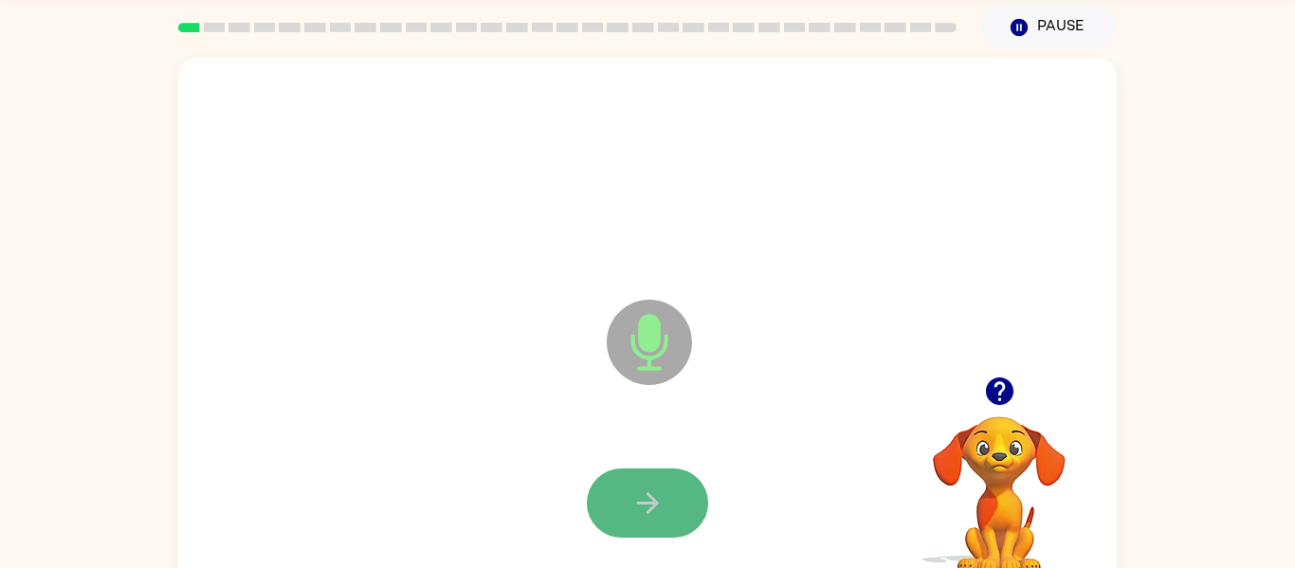
click at [654, 525] on button "button" at bounding box center [647, 502] width 121 height 69
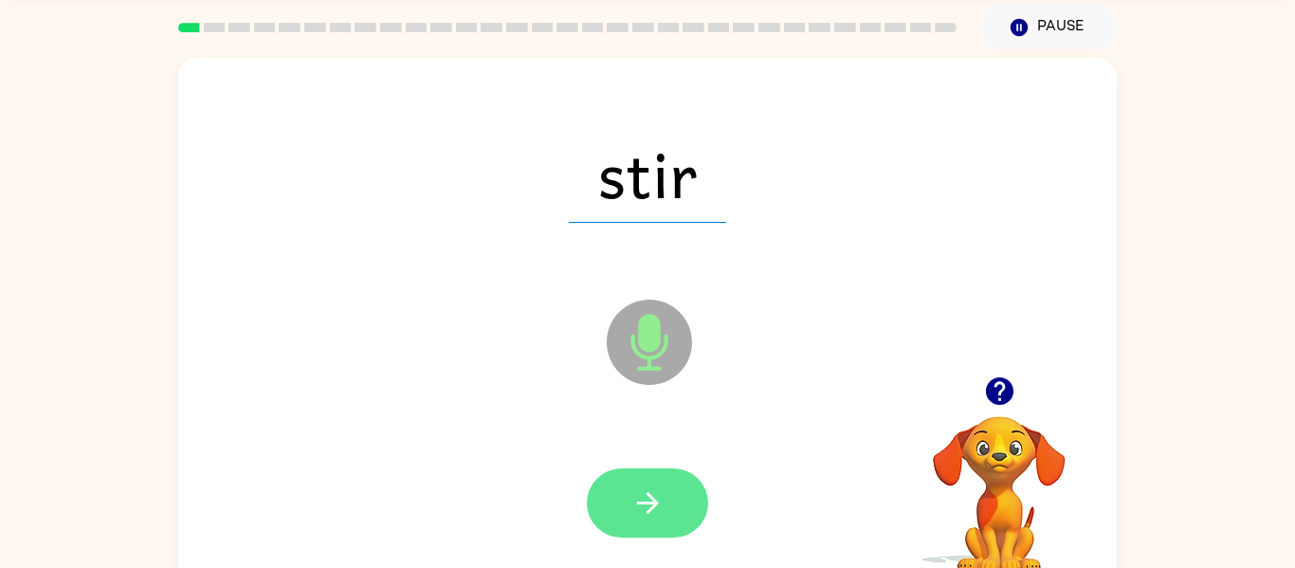
click at [653, 505] on icon "button" at bounding box center [647, 503] width 22 height 22
click at [666, 510] on button "button" at bounding box center [647, 502] width 121 height 69
click at [644, 490] on icon "button" at bounding box center [647, 502] width 33 height 33
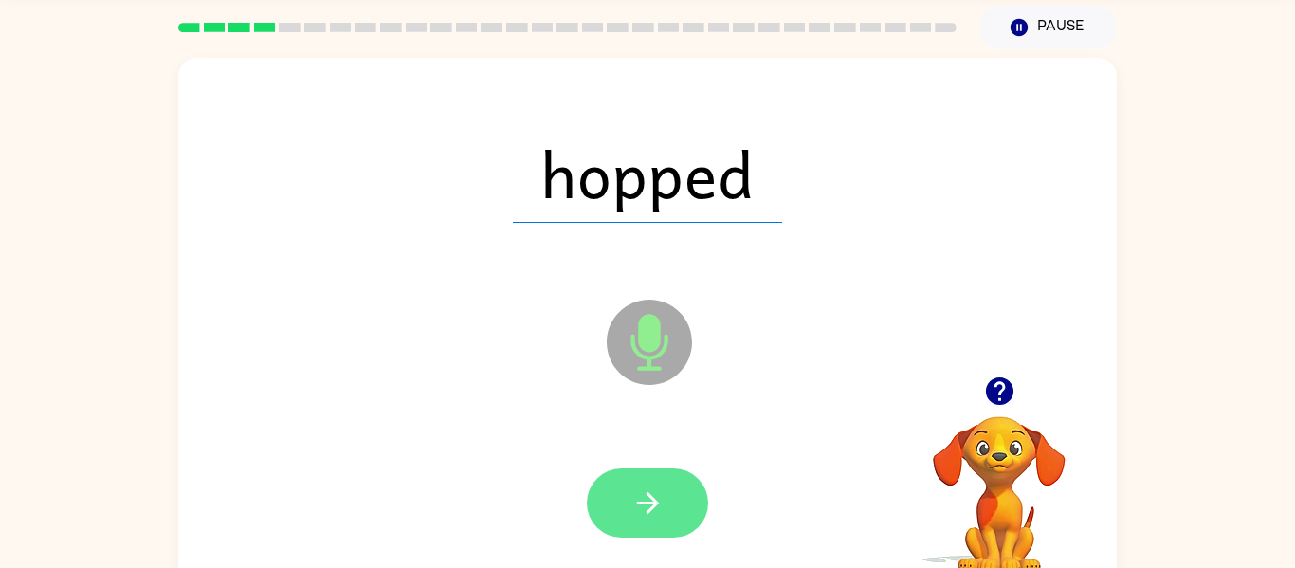
click at [653, 496] on icon "button" at bounding box center [647, 502] width 33 height 33
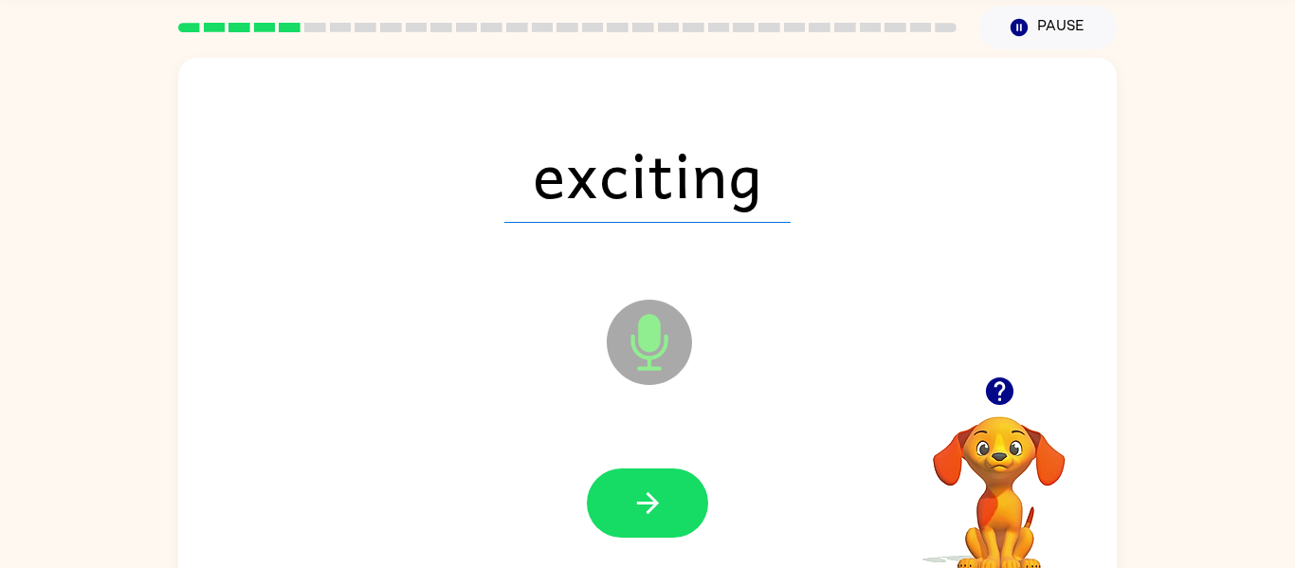
click at [664, 547] on div at bounding box center [647, 504] width 901 height 156
click at [679, 521] on button "button" at bounding box center [647, 502] width 121 height 69
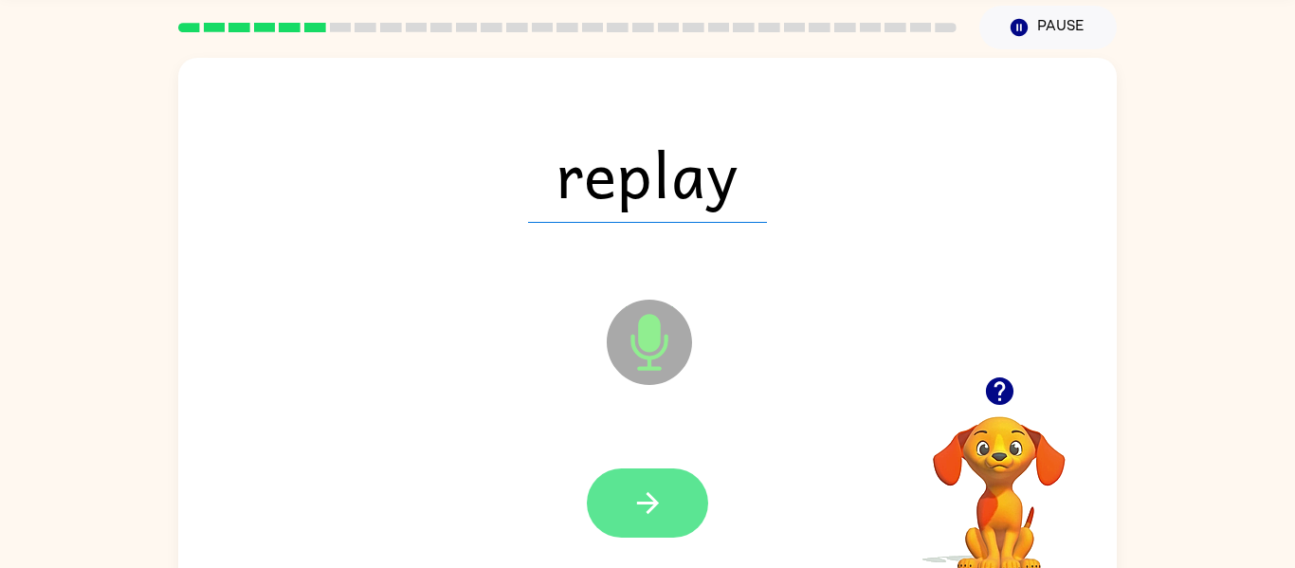
click at [659, 535] on button "button" at bounding box center [647, 502] width 121 height 69
click at [701, 512] on div at bounding box center [647, 502] width 121 height 69
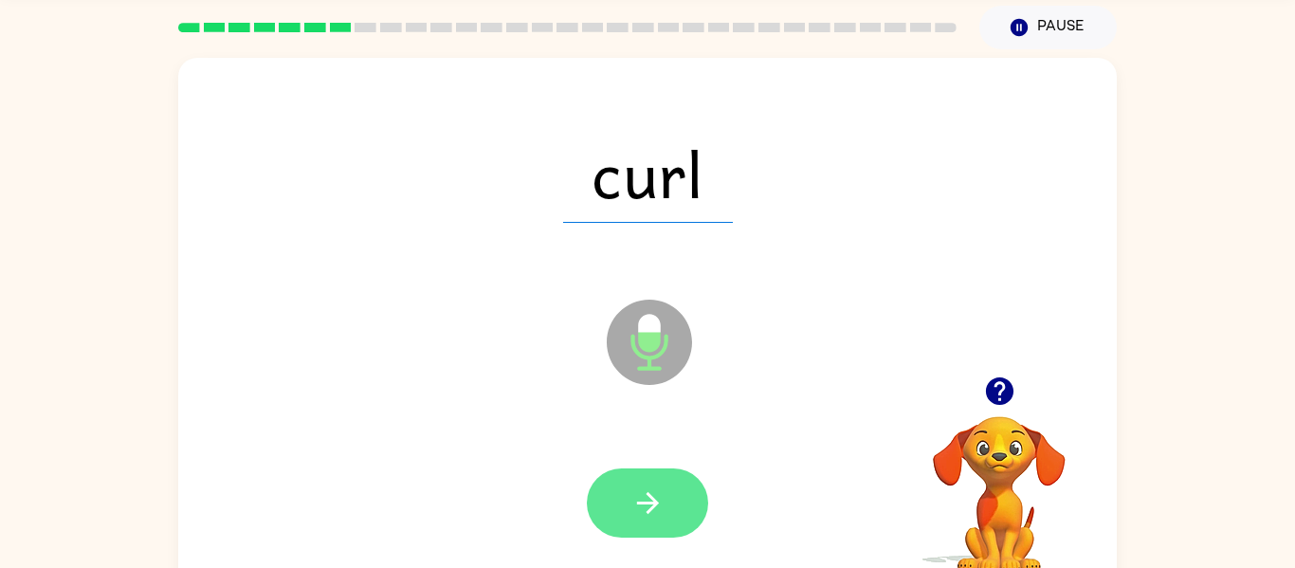
click at [646, 521] on button "button" at bounding box center [647, 502] width 121 height 69
click at [696, 490] on button "button" at bounding box center [647, 502] width 121 height 69
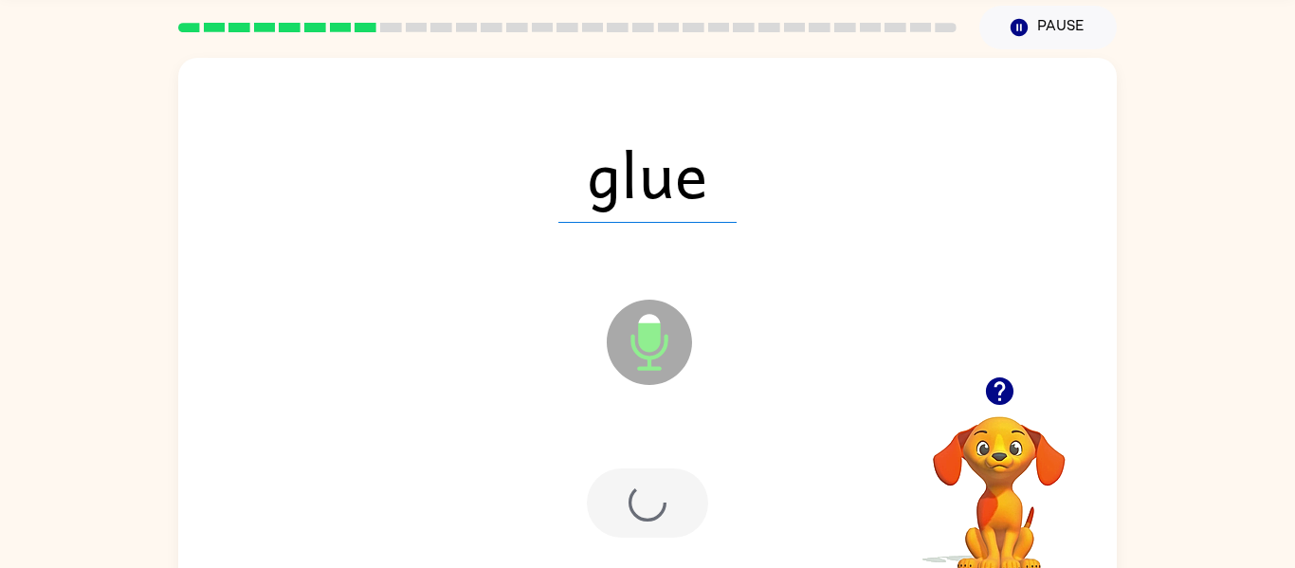
click at [675, 520] on div at bounding box center [647, 502] width 121 height 69
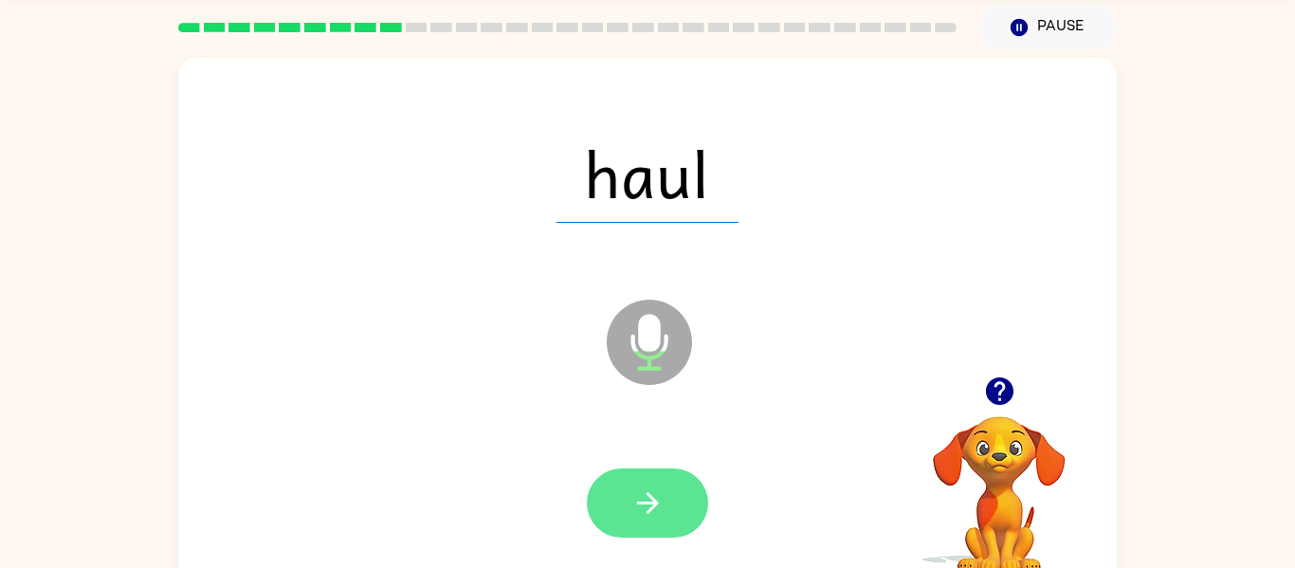
click at [662, 503] on icon "button" at bounding box center [647, 502] width 33 height 33
click at [663, 502] on div at bounding box center [647, 502] width 121 height 69
click at [665, 517] on button "button" at bounding box center [647, 502] width 121 height 69
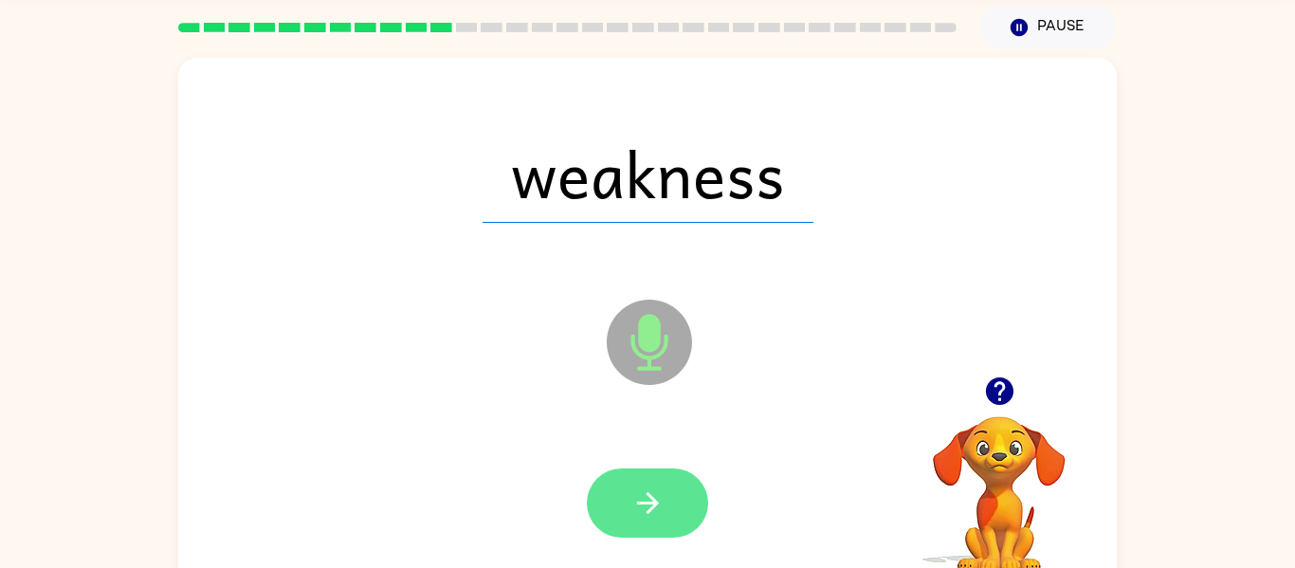
click at [656, 523] on button "button" at bounding box center [647, 502] width 121 height 69
click at [667, 503] on div at bounding box center [647, 502] width 121 height 69
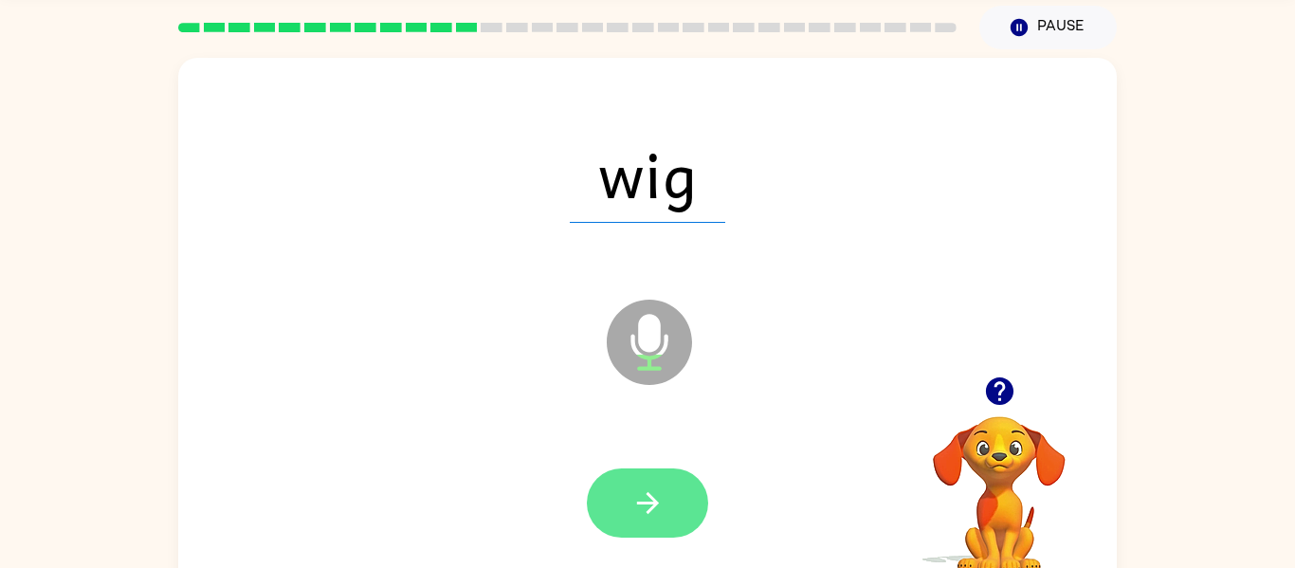
click at [665, 517] on button "button" at bounding box center [647, 502] width 121 height 69
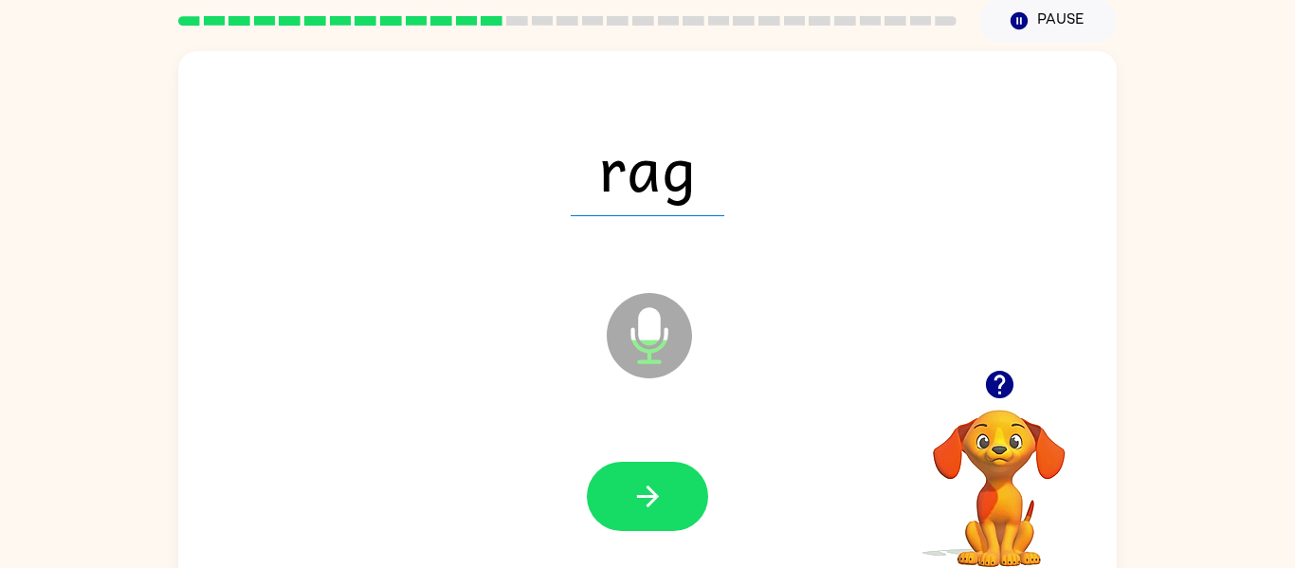
scroll to position [95, 0]
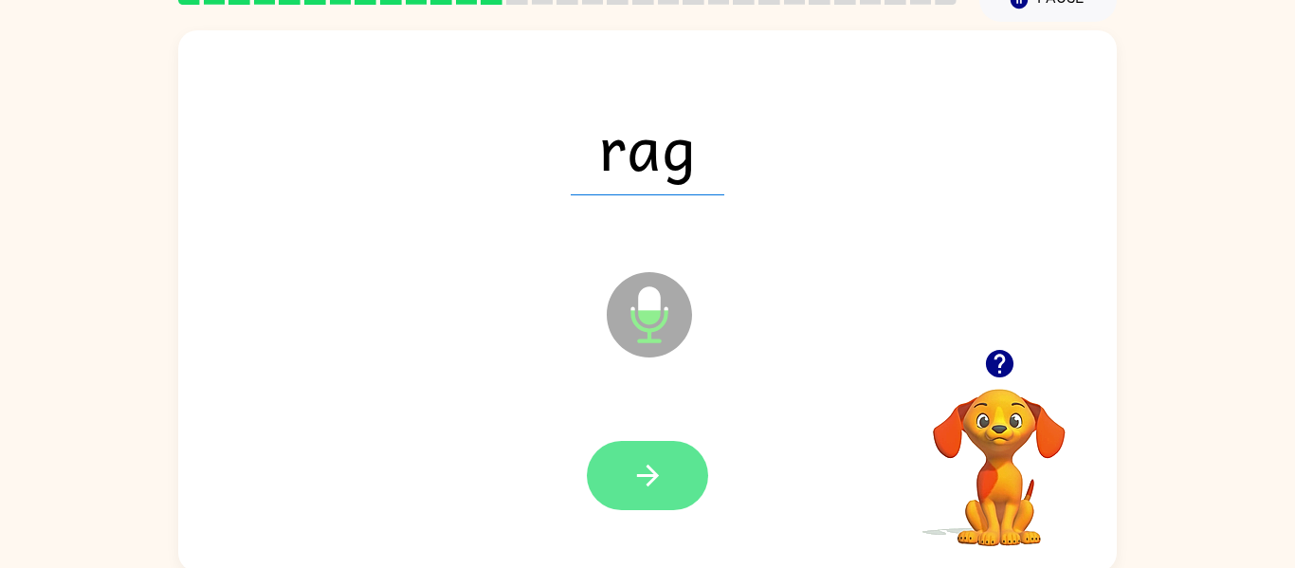
click at [675, 499] on button "button" at bounding box center [647, 475] width 121 height 69
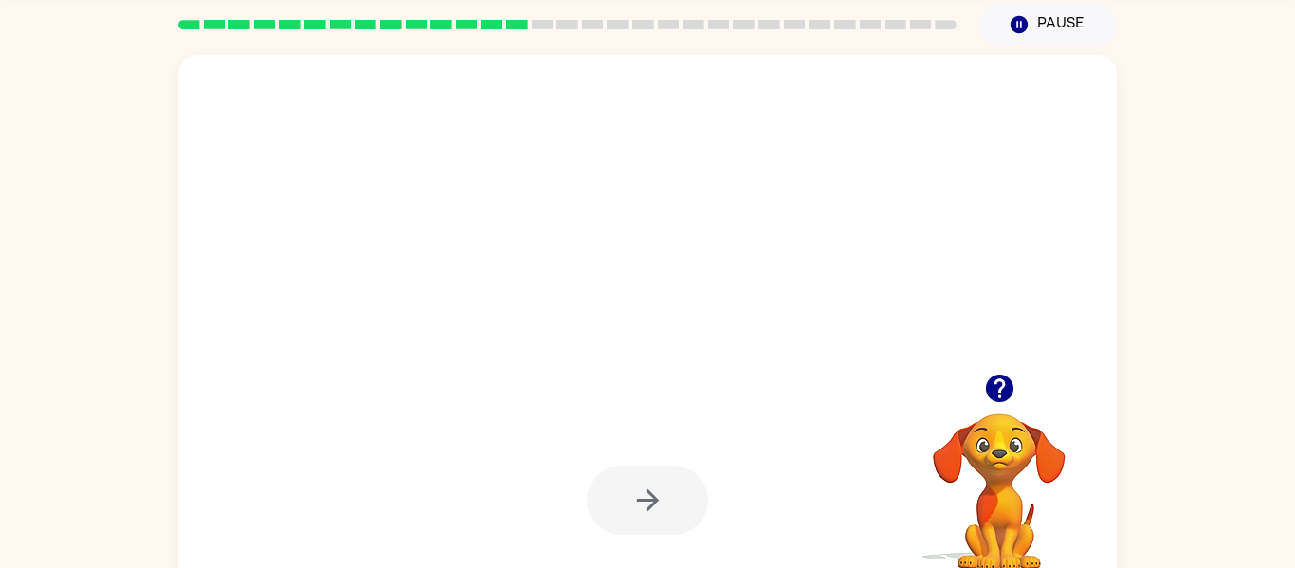
scroll to position [83, 0]
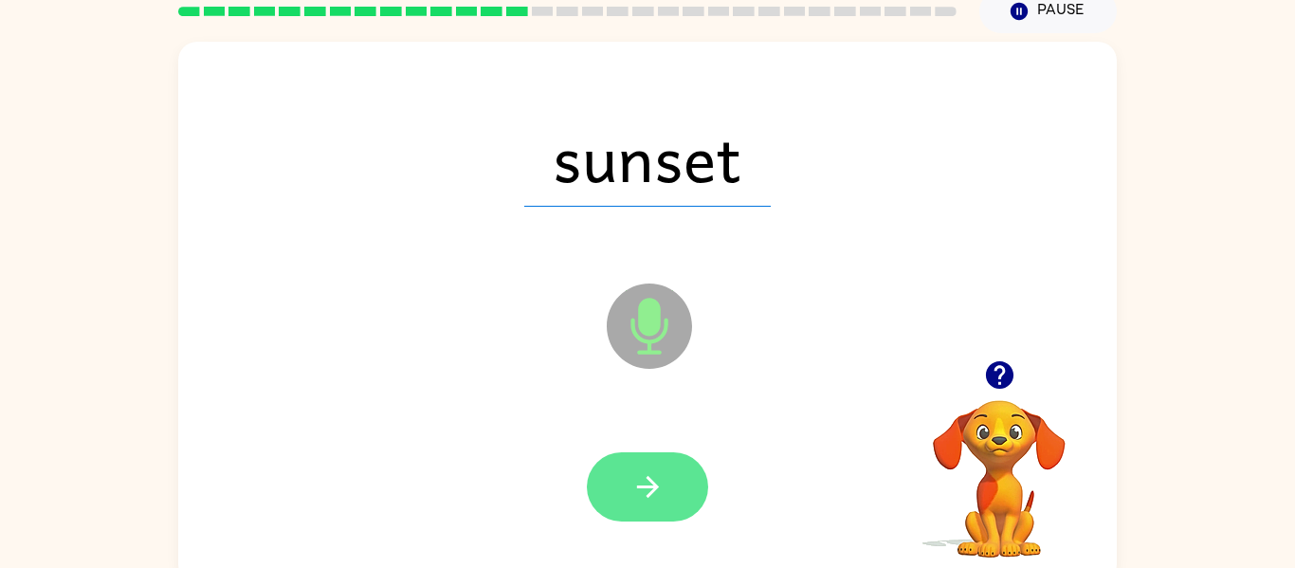
click at [667, 493] on button "button" at bounding box center [647, 486] width 121 height 69
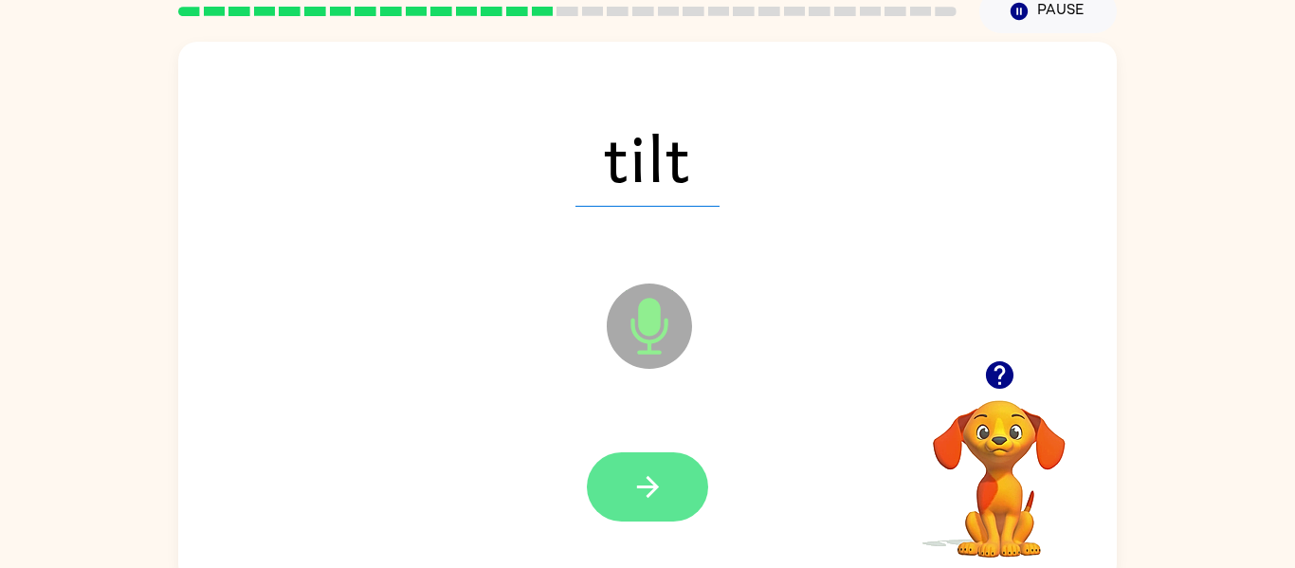
click at [654, 501] on icon "button" at bounding box center [647, 486] width 33 height 33
click at [676, 502] on button "button" at bounding box center [647, 486] width 121 height 69
click at [654, 492] on icon "button" at bounding box center [647, 486] width 33 height 33
click at [665, 500] on button "button" at bounding box center [647, 486] width 121 height 69
click at [666, 490] on button "button" at bounding box center [647, 486] width 121 height 69
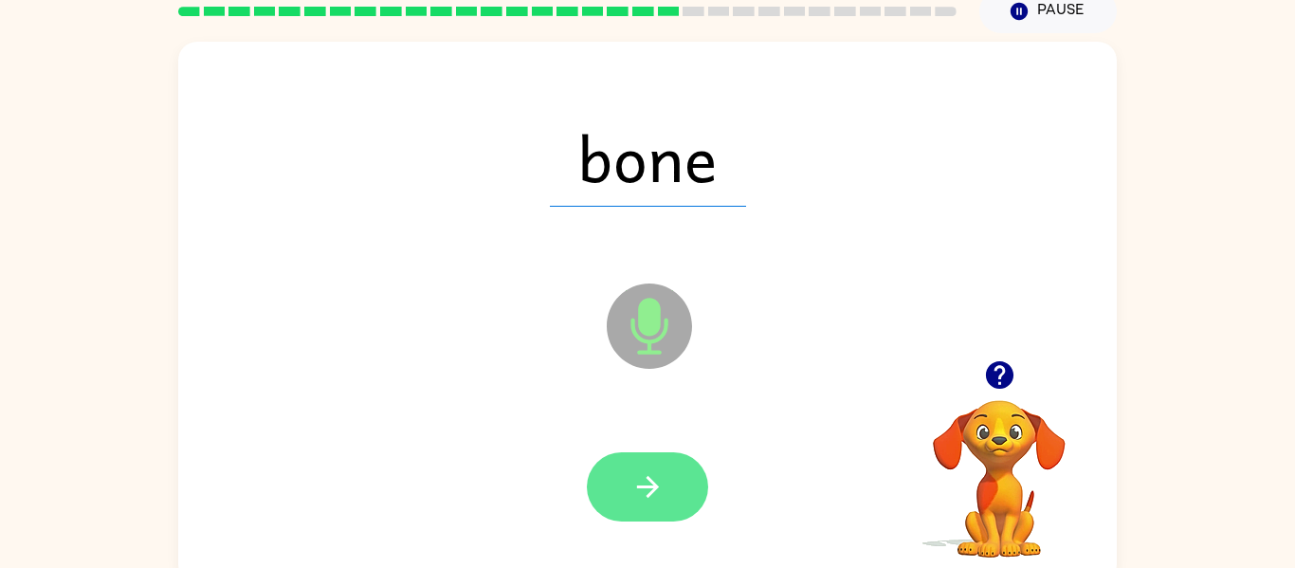
click at [680, 476] on button "button" at bounding box center [647, 486] width 121 height 69
click at [668, 483] on button "button" at bounding box center [647, 486] width 121 height 69
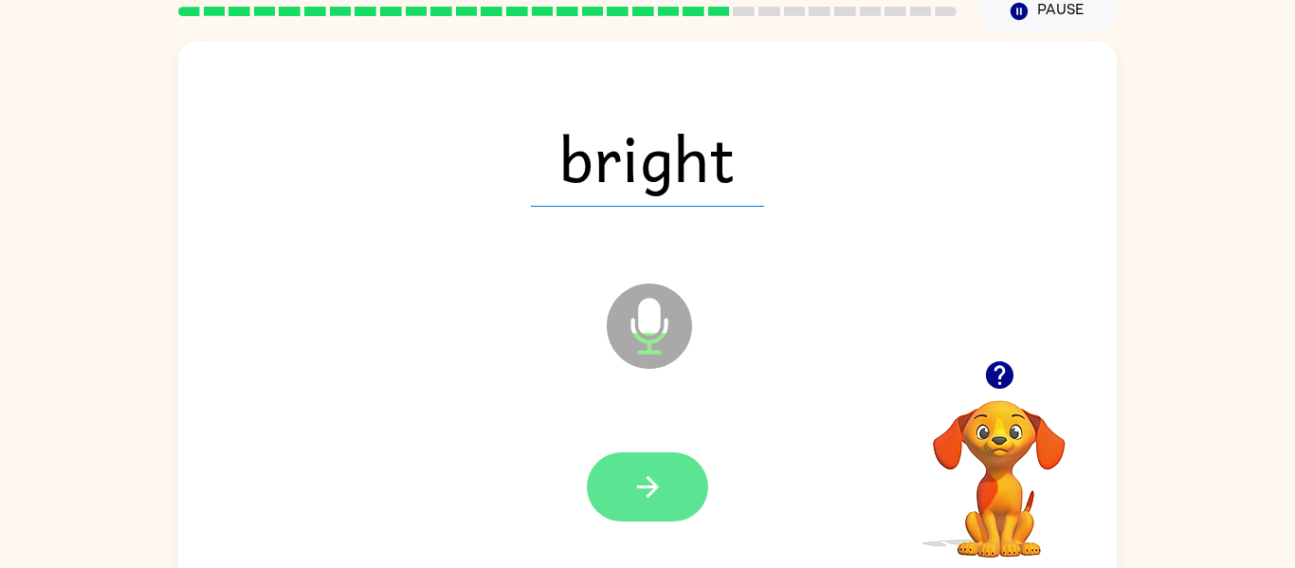
click at [646, 509] on button "button" at bounding box center [647, 486] width 121 height 69
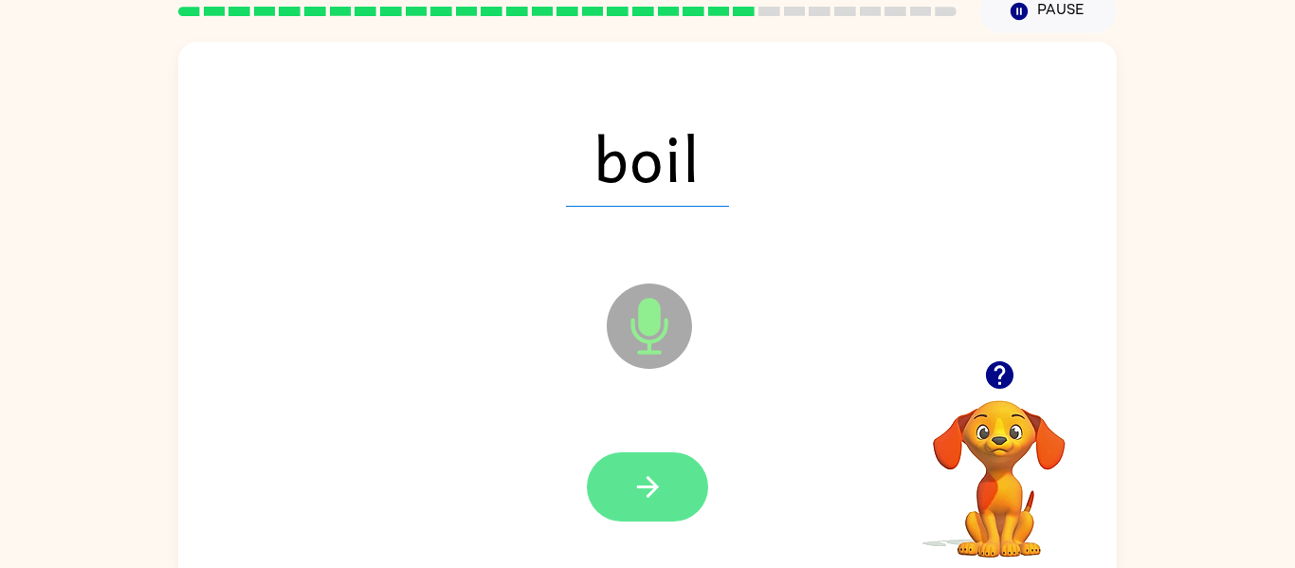
click at [651, 514] on button "button" at bounding box center [647, 486] width 121 height 69
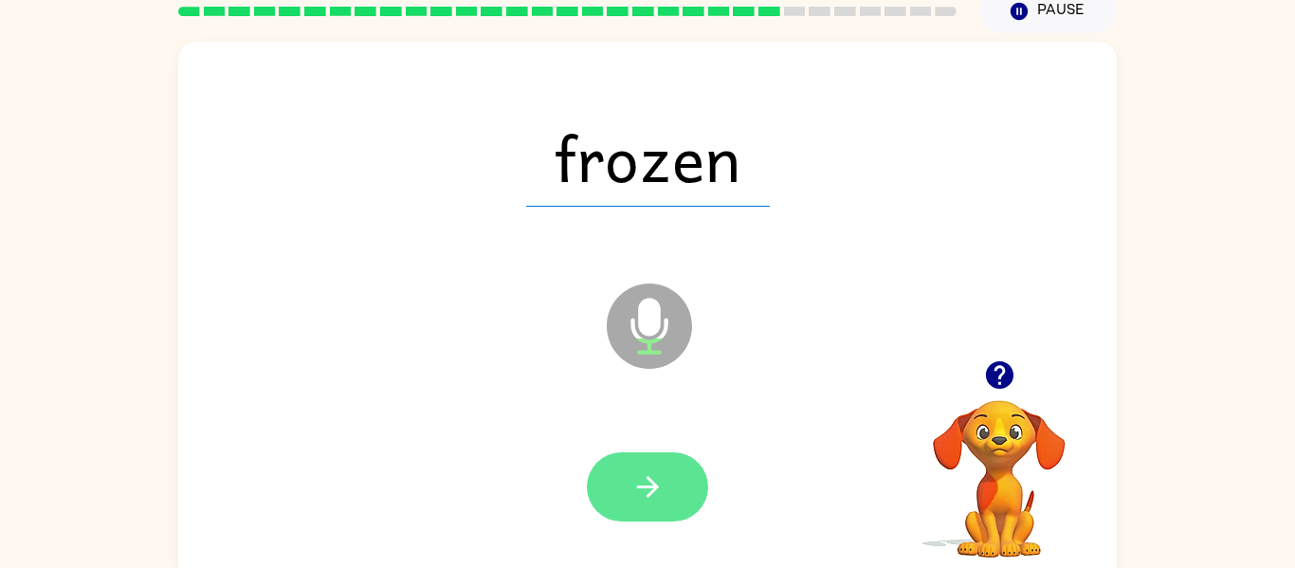
click at [668, 507] on button "button" at bounding box center [647, 486] width 121 height 69
click at [665, 498] on div at bounding box center [647, 486] width 121 height 69
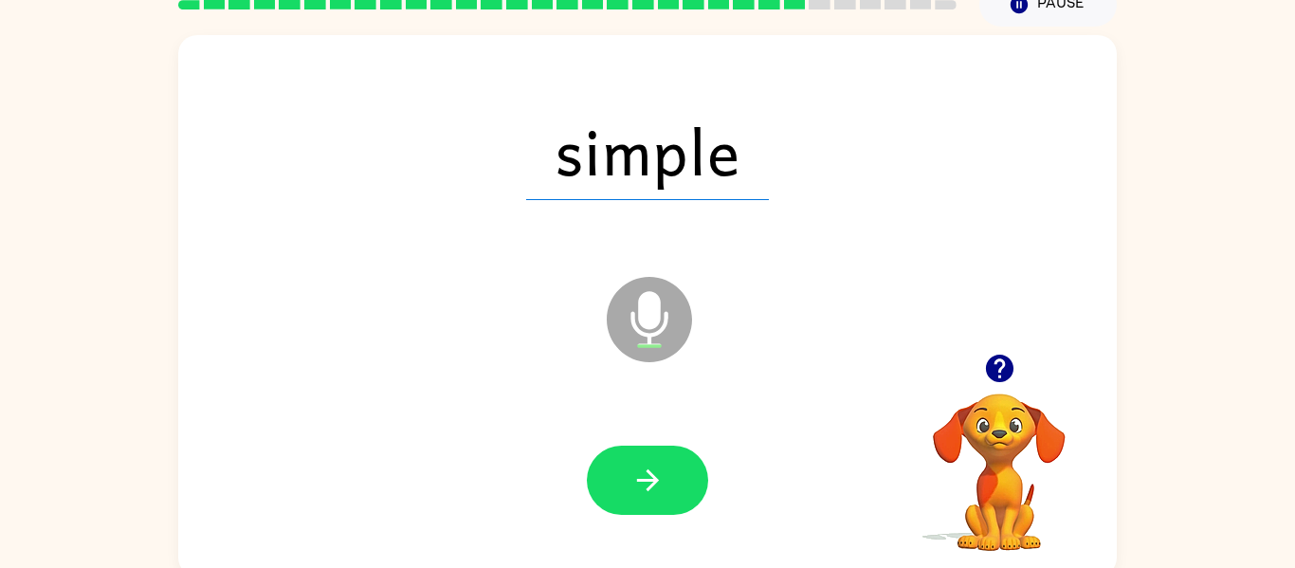
scroll to position [94, 0]
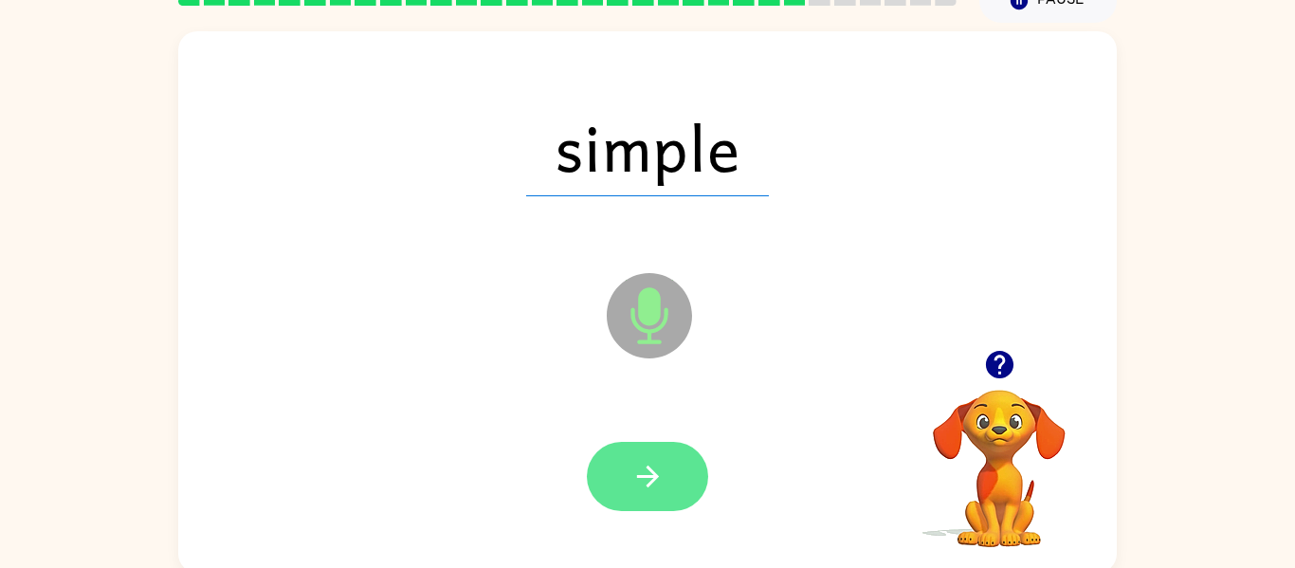
click at [652, 507] on button "button" at bounding box center [647, 476] width 121 height 69
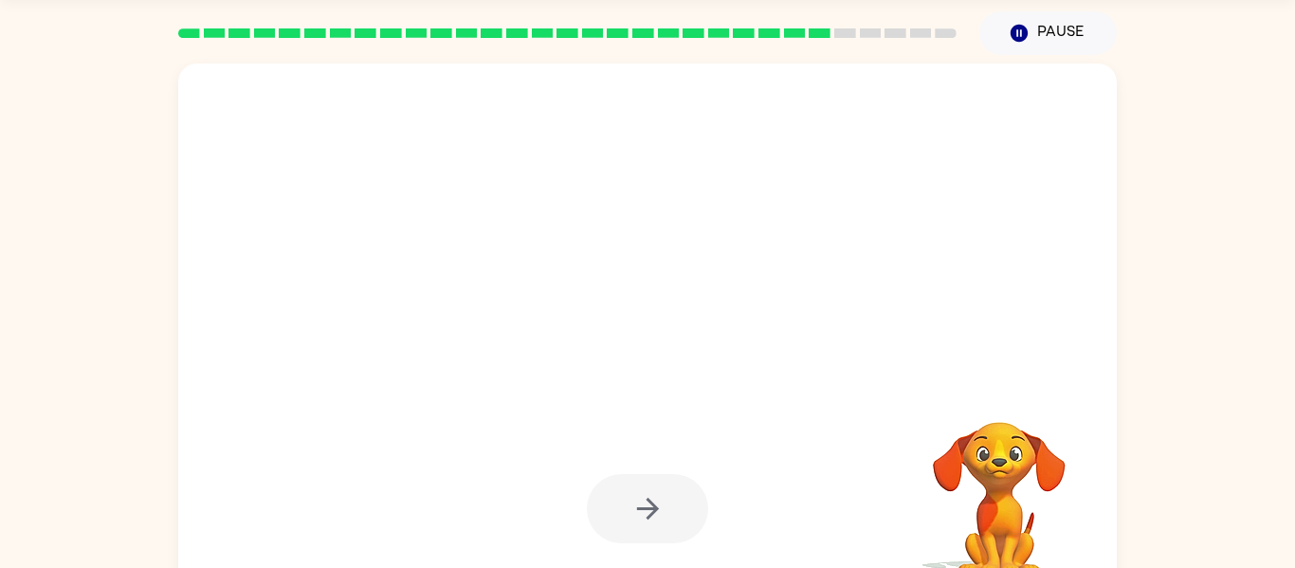
scroll to position [67, 0]
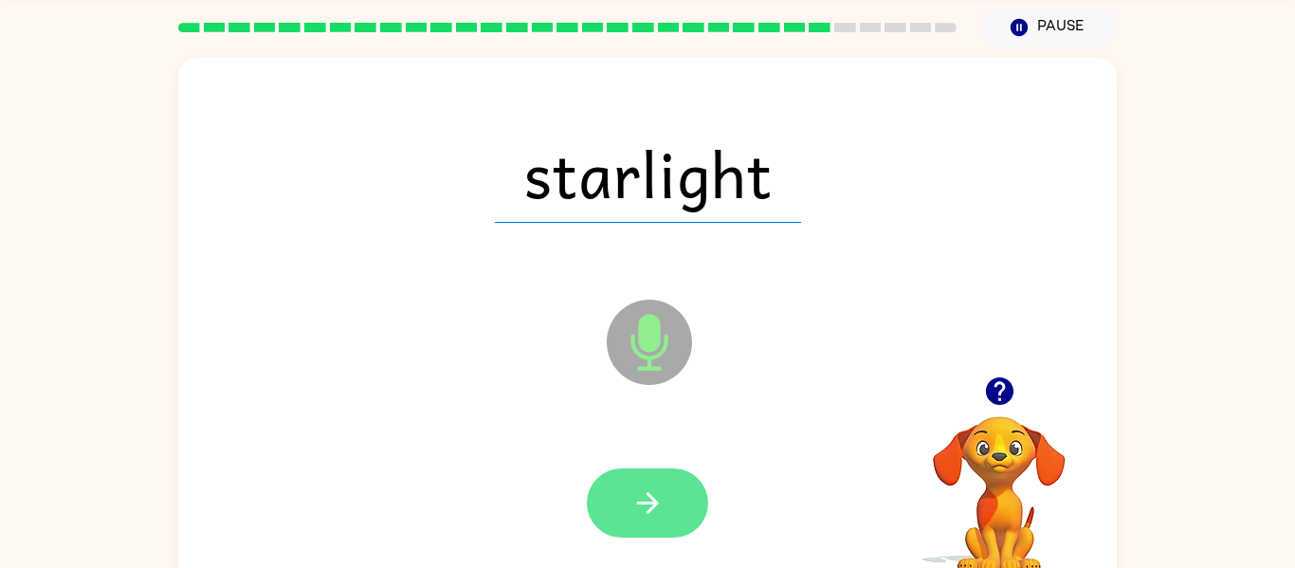
click at [684, 520] on button "button" at bounding box center [647, 502] width 121 height 69
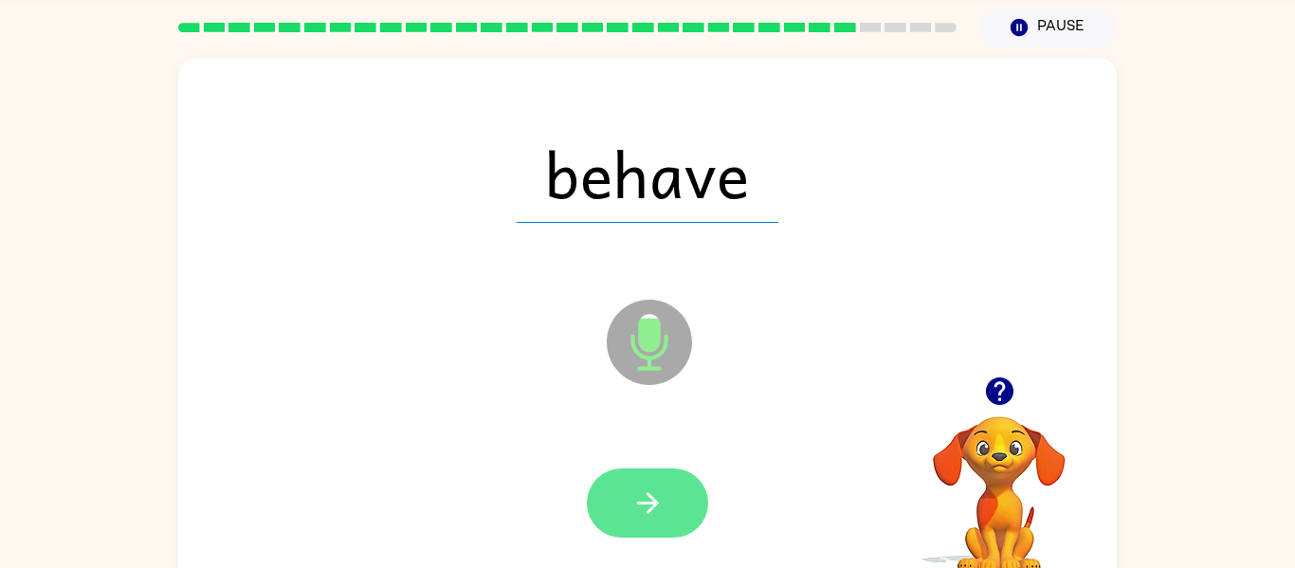
click at [674, 500] on button "button" at bounding box center [647, 502] width 121 height 69
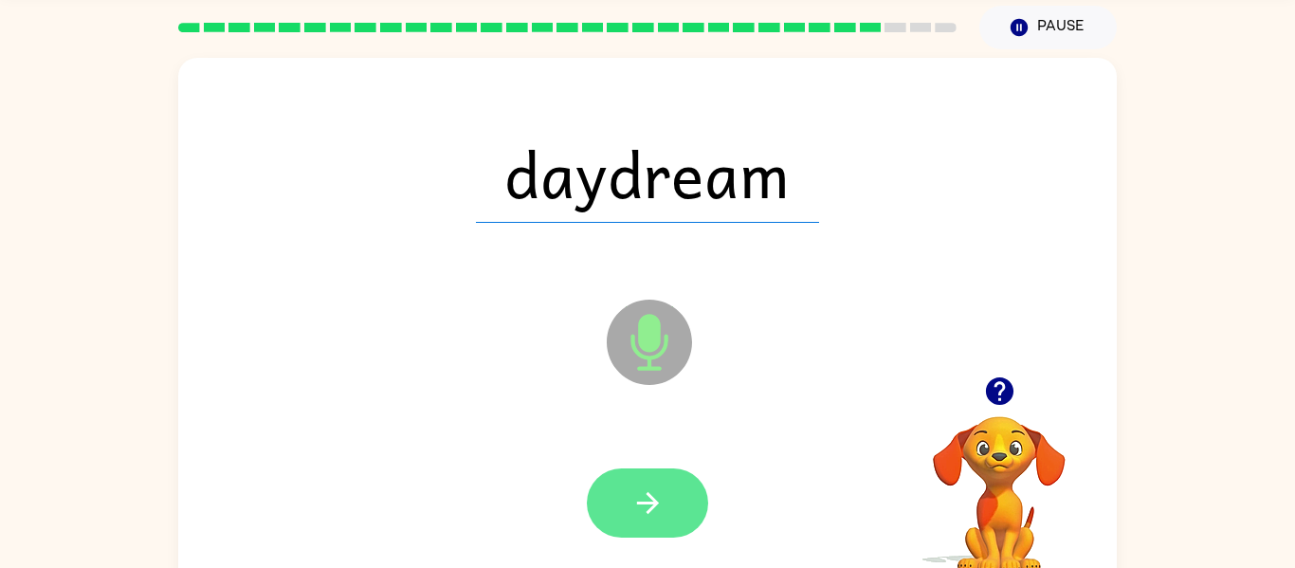
click at [676, 516] on button "button" at bounding box center [647, 502] width 121 height 69
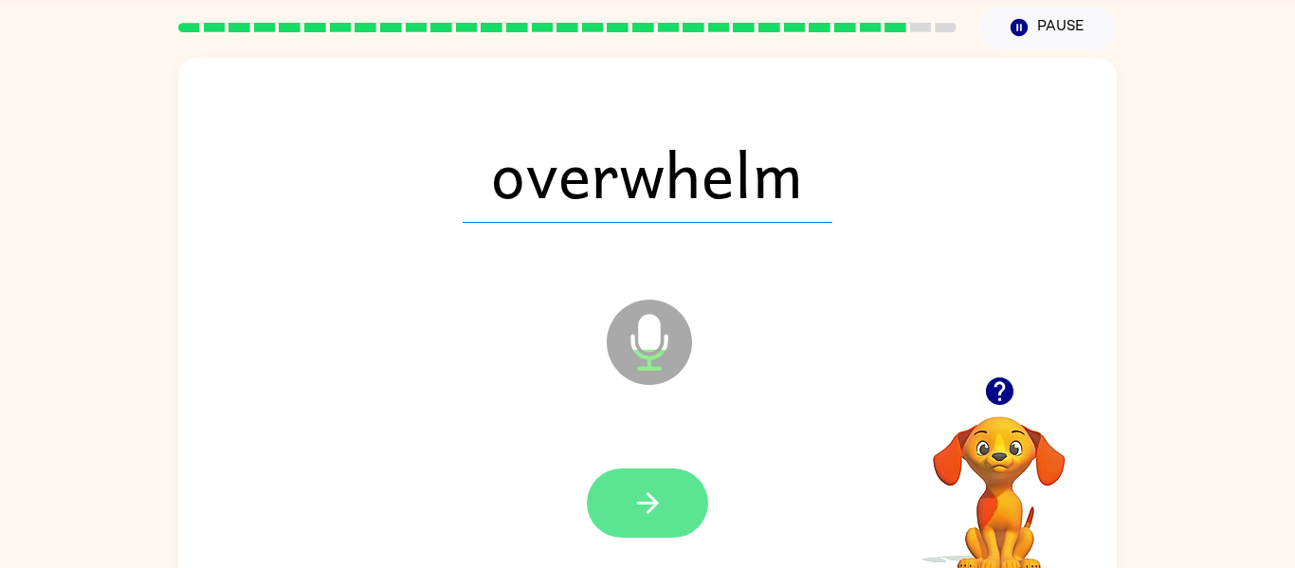
click at [683, 493] on button "button" at bounding box center [647, 502] width 121 height 69
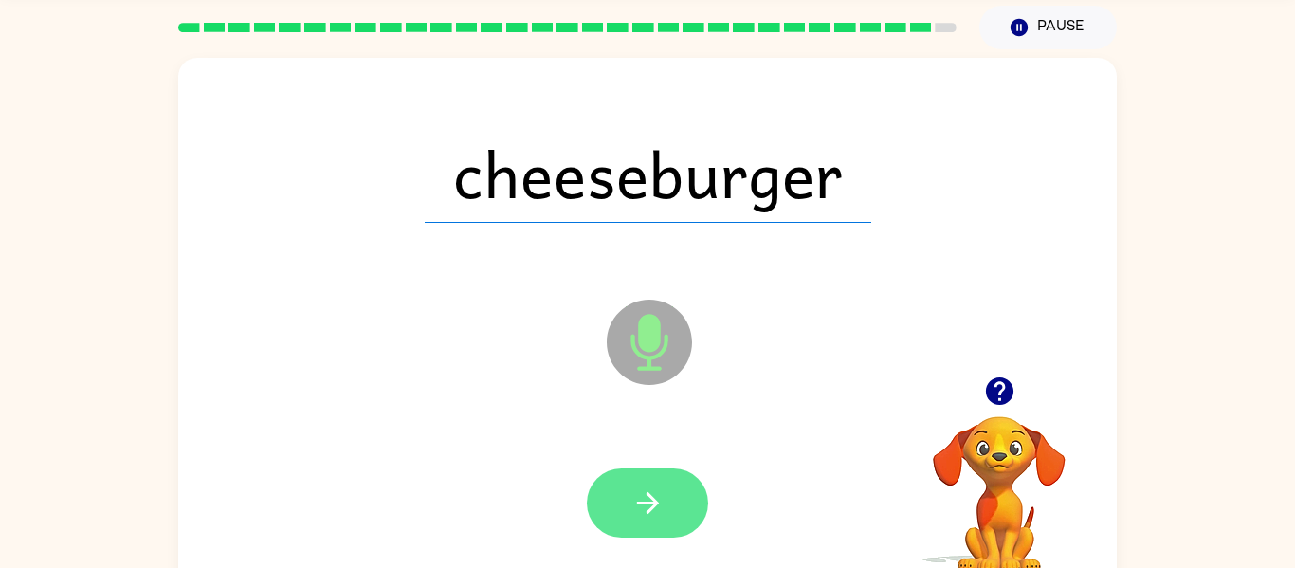
click at [656, 507] on icon "button" at bounding box center [647, 502] width 33 height 33
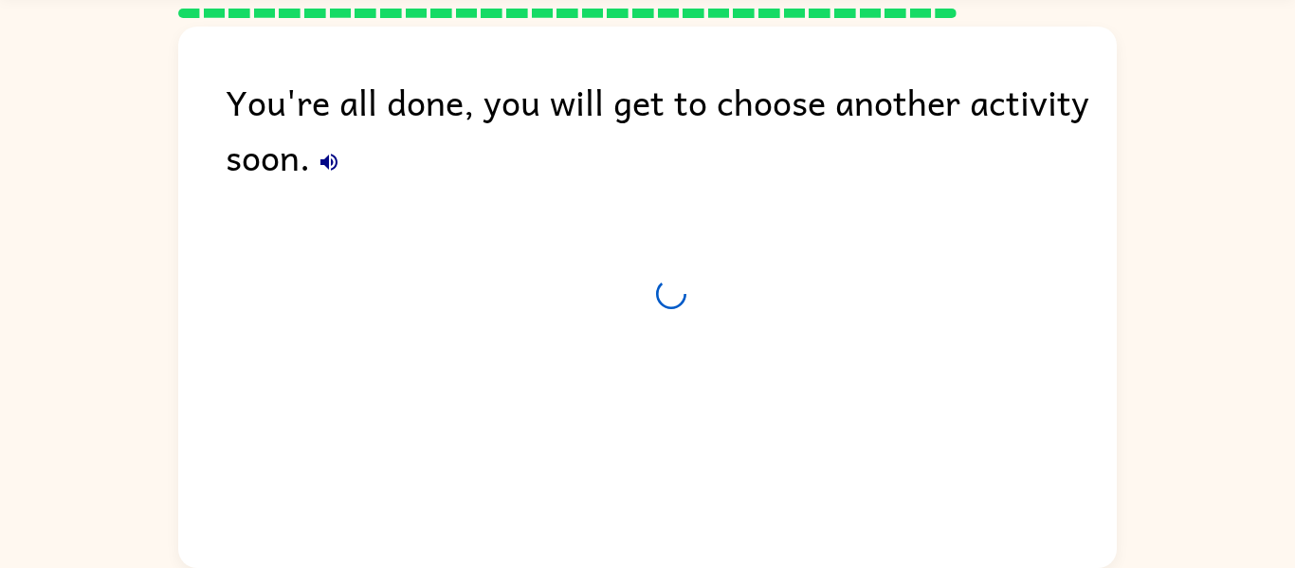
scroll to position [50, 0]
